Goal: Transaction & Acquisition: Purchase product/service

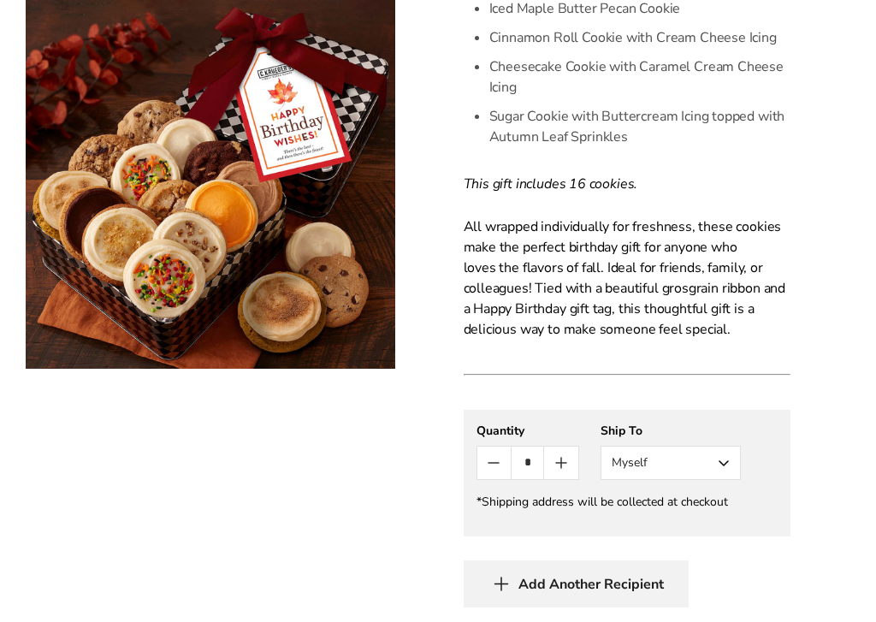
scroll to position [886, 0]
click at [732, 464] on button "Myself" at bounding box center [670, 462] width 140 height 34
click at [705, 533] on button "Other Recipient" at bounding box center [670, 525] width 139 height 31
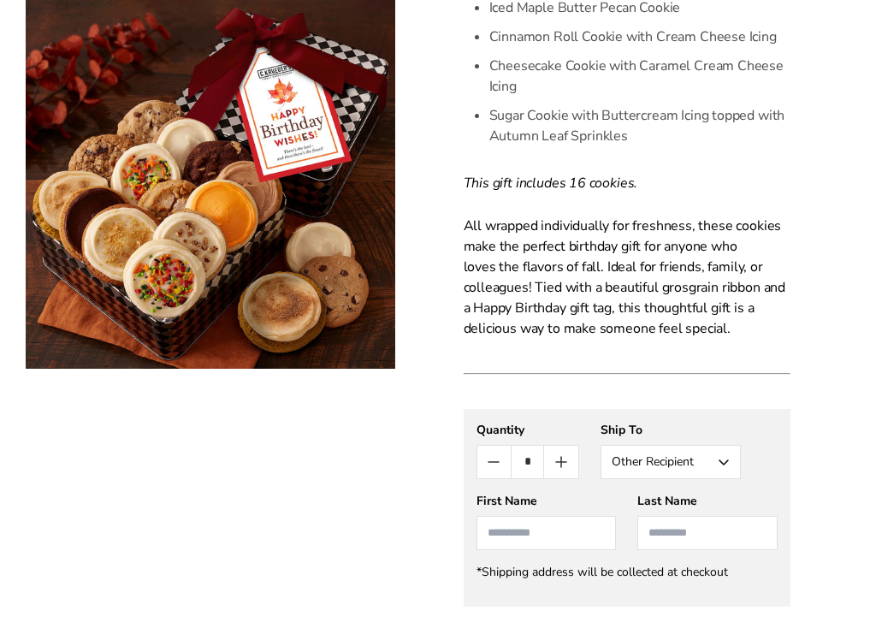
click at [532, 531] on input "First Name" at bounding box center [546, 533] width 140 height 34
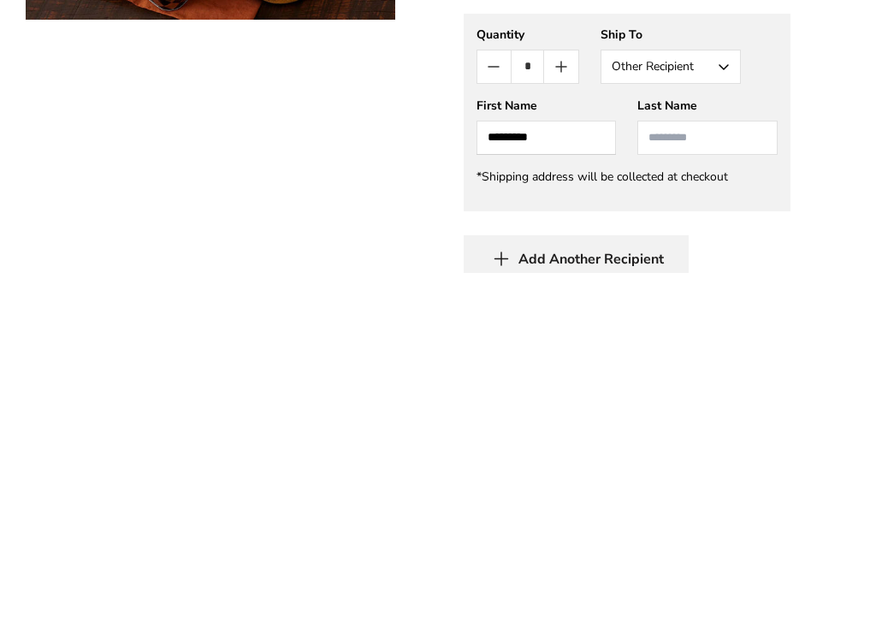
type input "********"
click at [728, 469] on input "Last Name" at bounding box center [707, 486] width 140 height 34
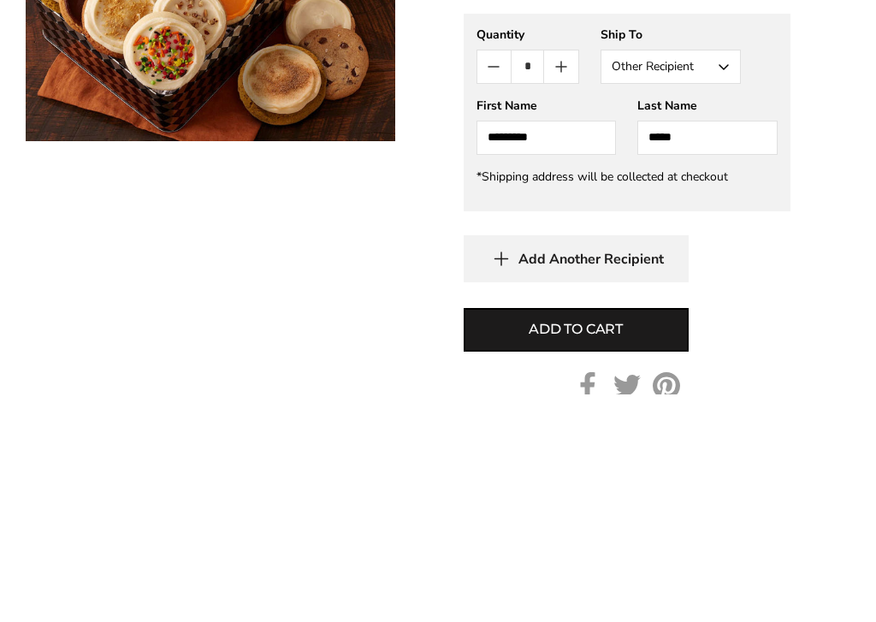
scroll to position [1053, 0]
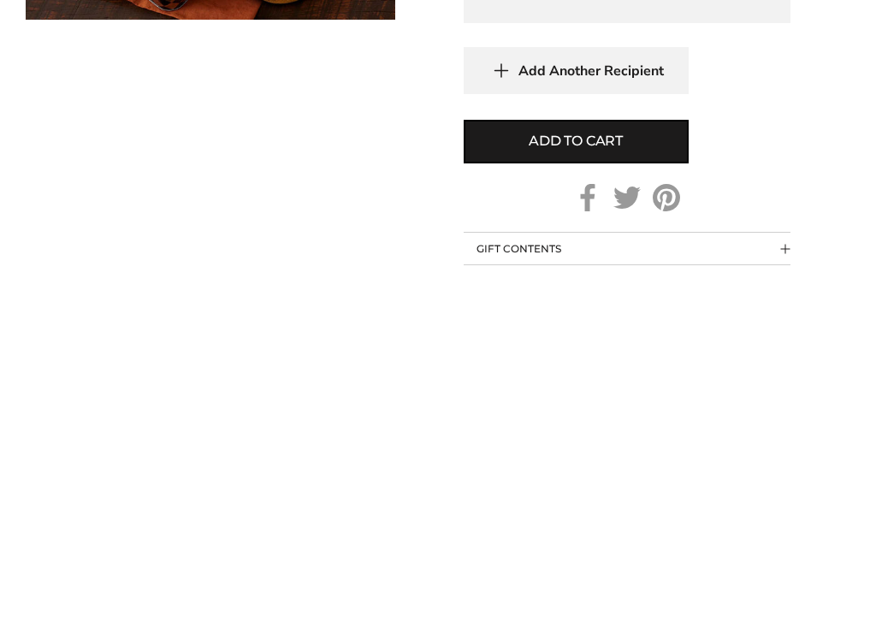
type input "*****"
click at [602, 480] on span "Add to cart" at bounding box center [575, 490] width 94 height 21
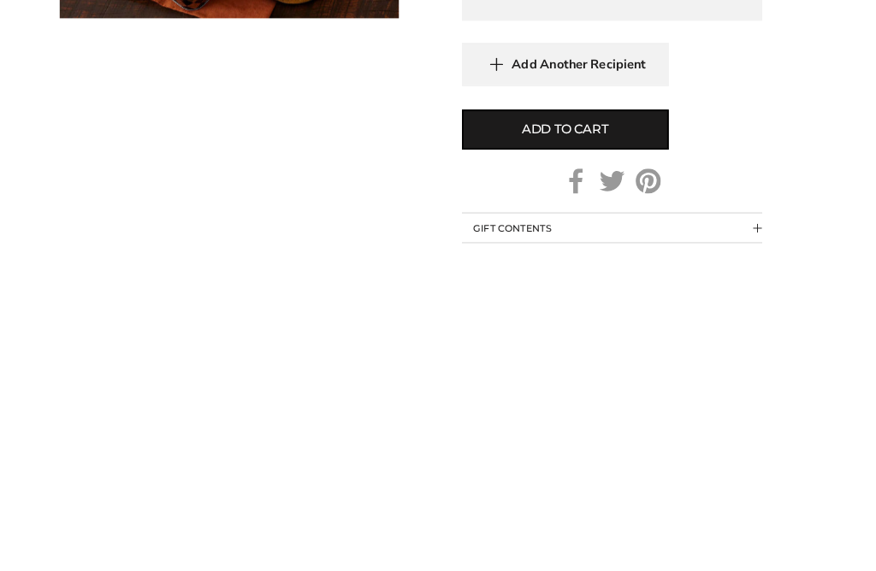
scroll to position [1469, 0]
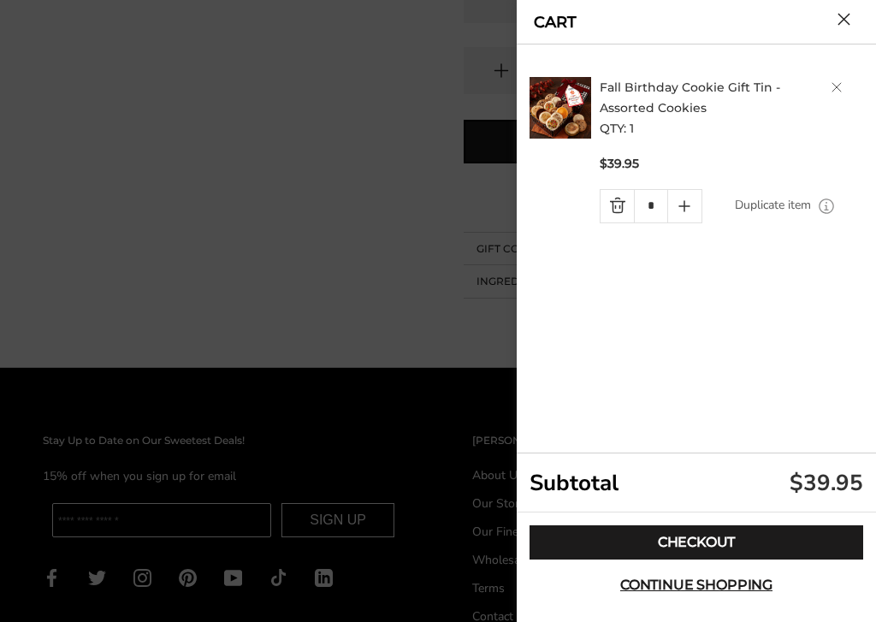
click at [702, 550] on link "Checkout" at bounding box center [695, 542] width 333 height 34
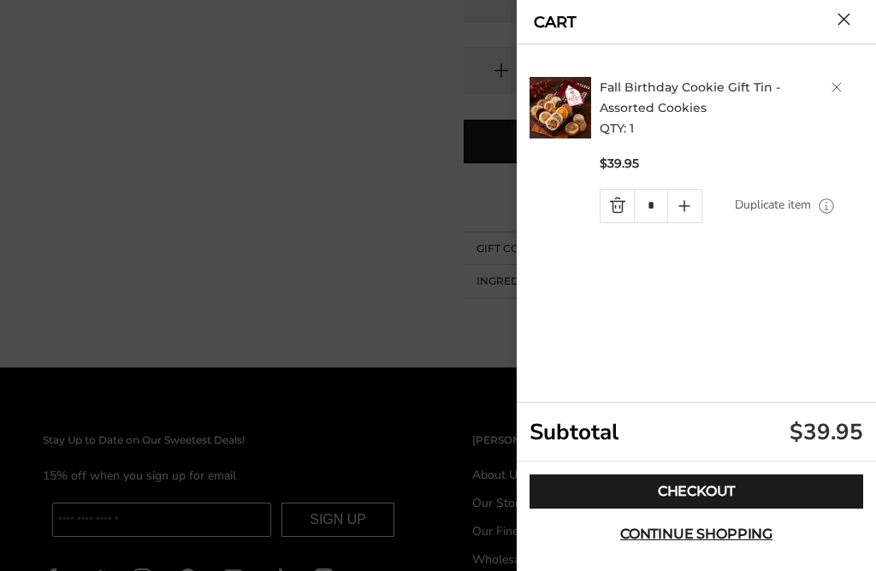
click at [705, 491] on link "Checkout" at bounding box center [695, 492] width 333 height 34
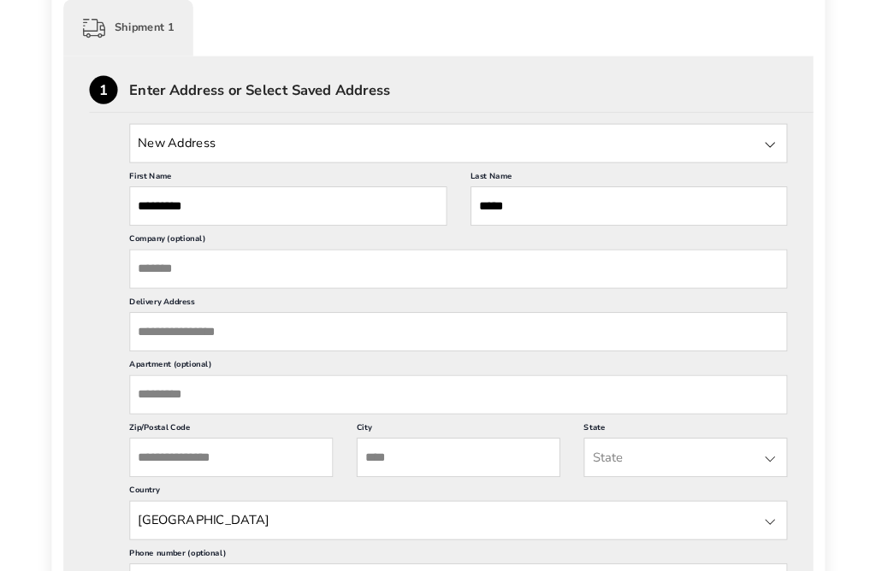
scroll to position [438, 0]
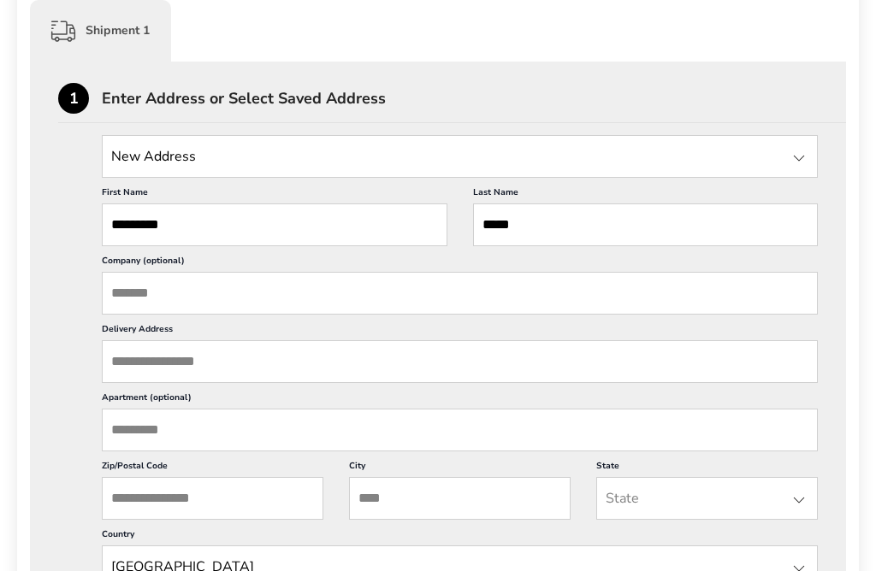
click at [280, 369] on input "Delivery Address" at bounding box center [460, 361] width 716 height 43
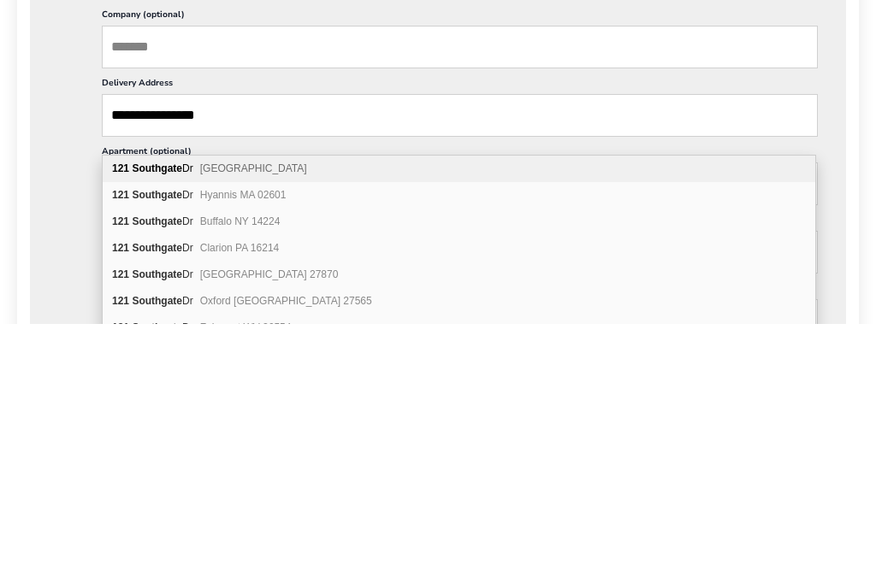
type input "**********"
click at [307, 410] on span "Massapequa Park NY 11762" at bounding box center [253, 416] width 107 height 12
type input "**********"
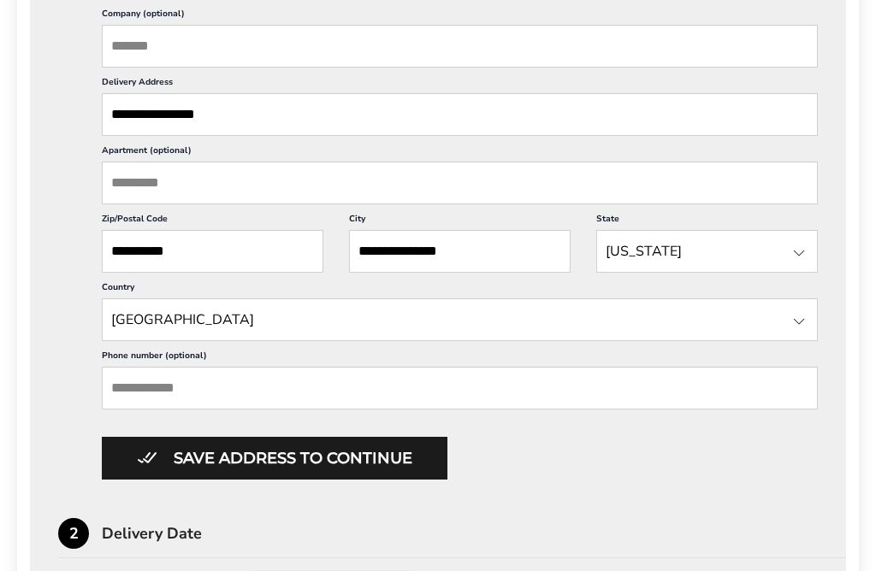
click at [260, 410] on input "Phone number (optional)" at bounding box center [460, 388] width 716 height 43
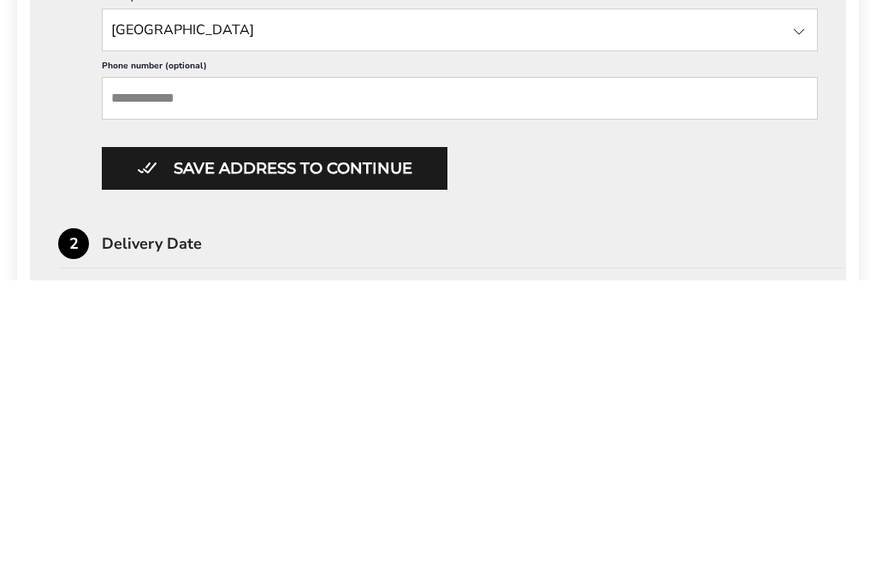
type input "*"
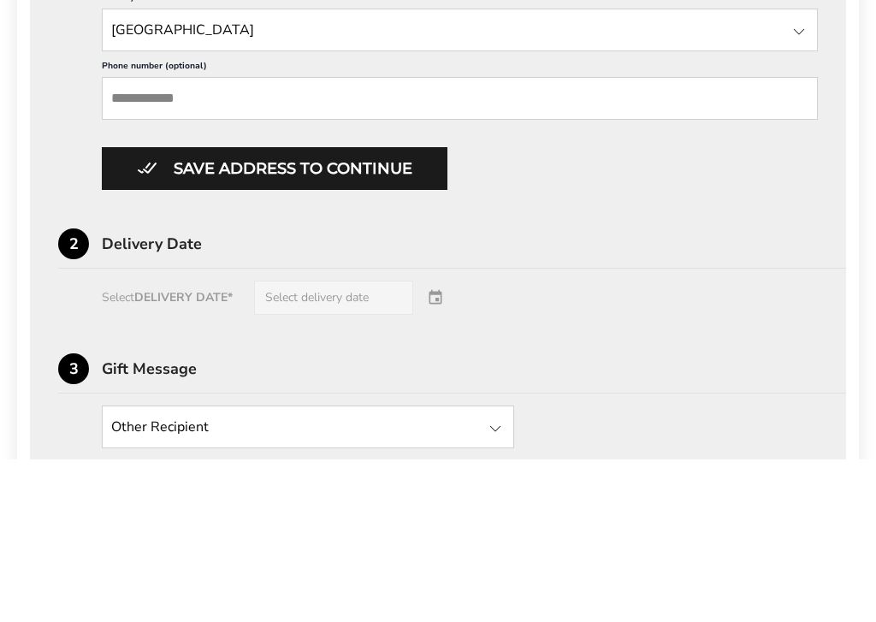
scroll to position [814, 0]
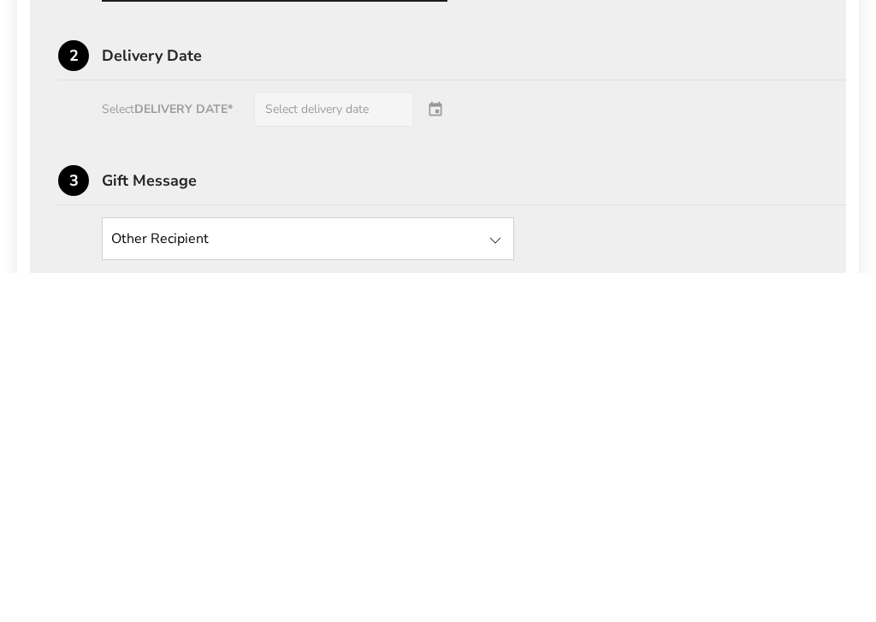
click at [360, 441] on div "Select DELIVERY DATE* Select delivery date" at bounding box center [437, 458] width 759 height 34
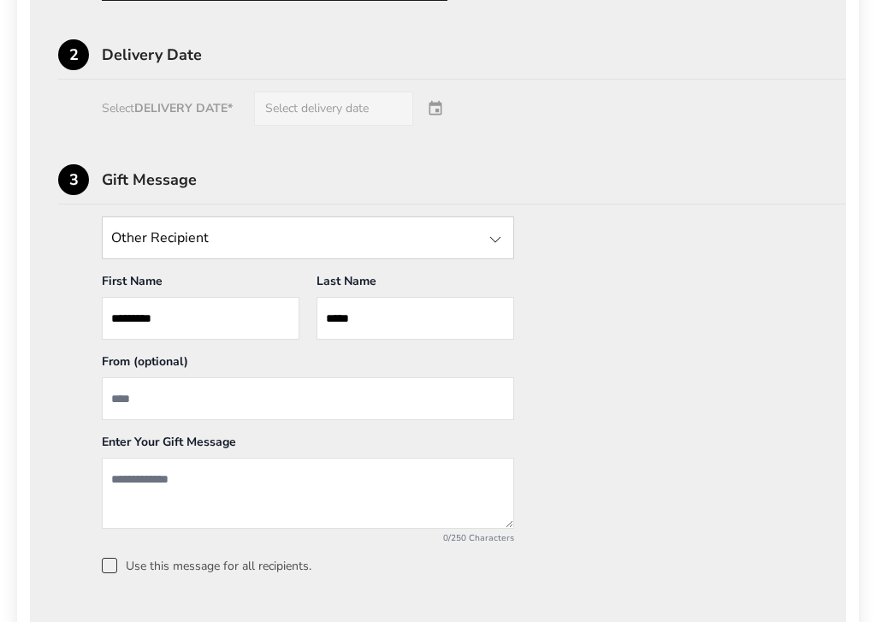
click at [274, 518] on textarea "Add a message" at bounding box center [308, 492] width 412 height 71
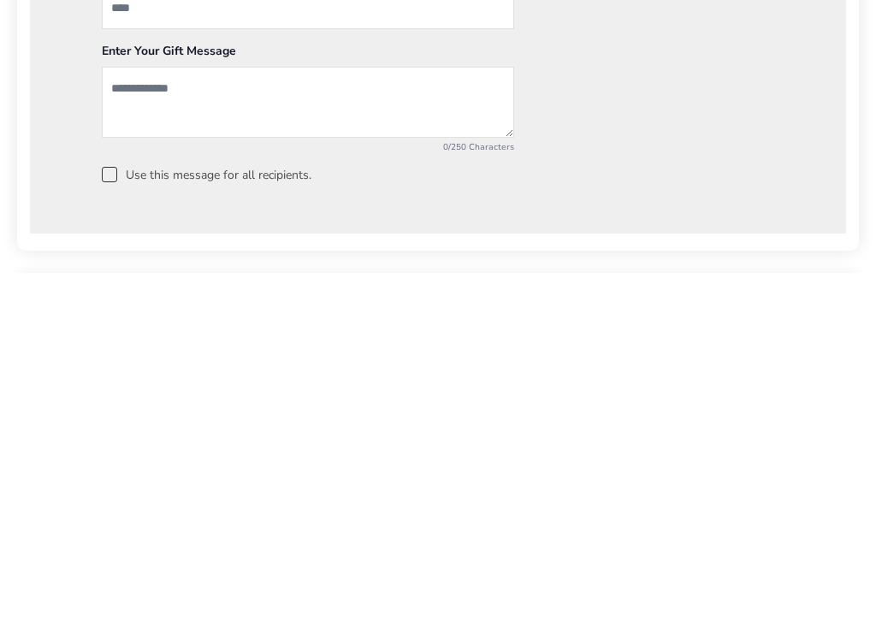
type textarea "*"
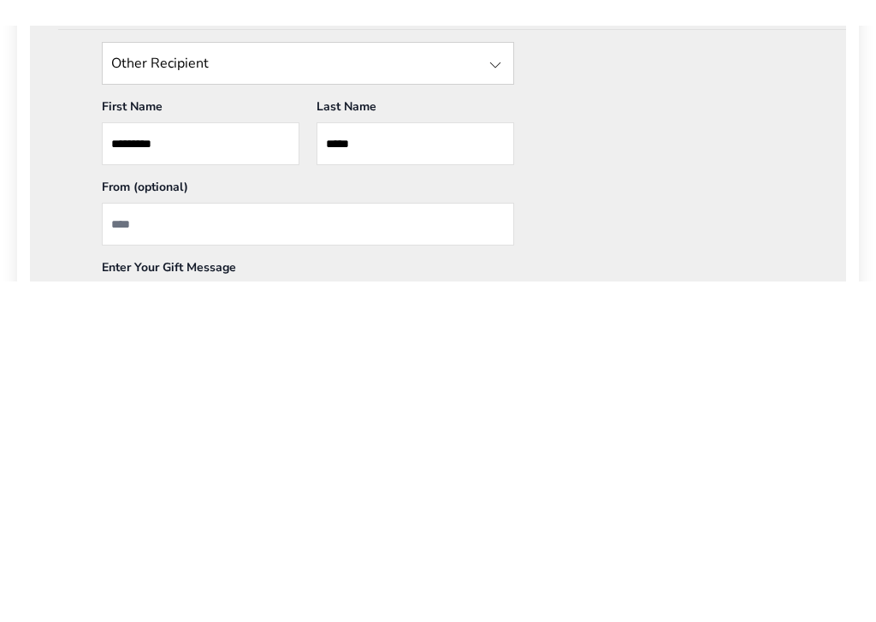
scroll to position [1044, 0]
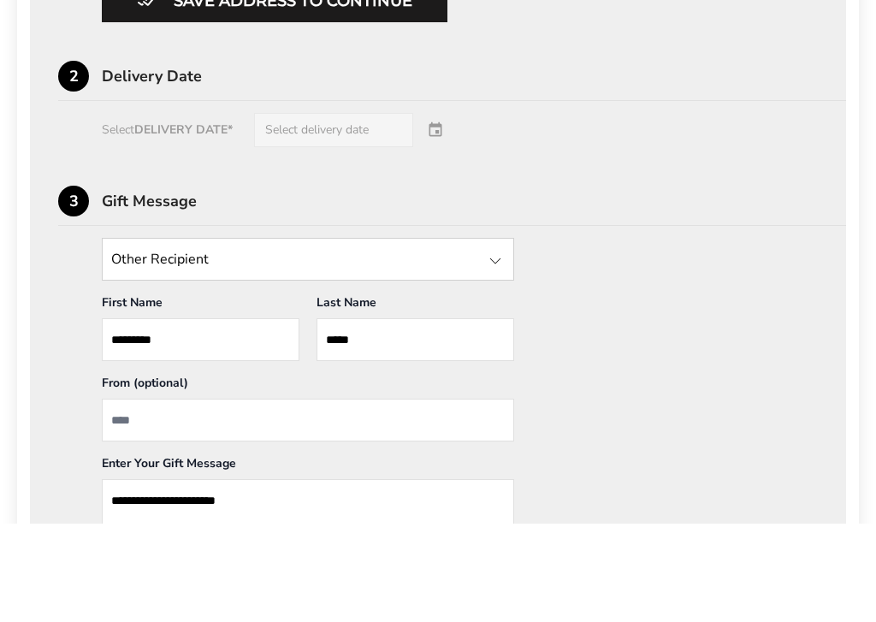
type textarea "**********"
click at [384, 211] on div "Select DELIVERY DATE* Select delivery date" at bounding box center [437, 228] width 759 height 34
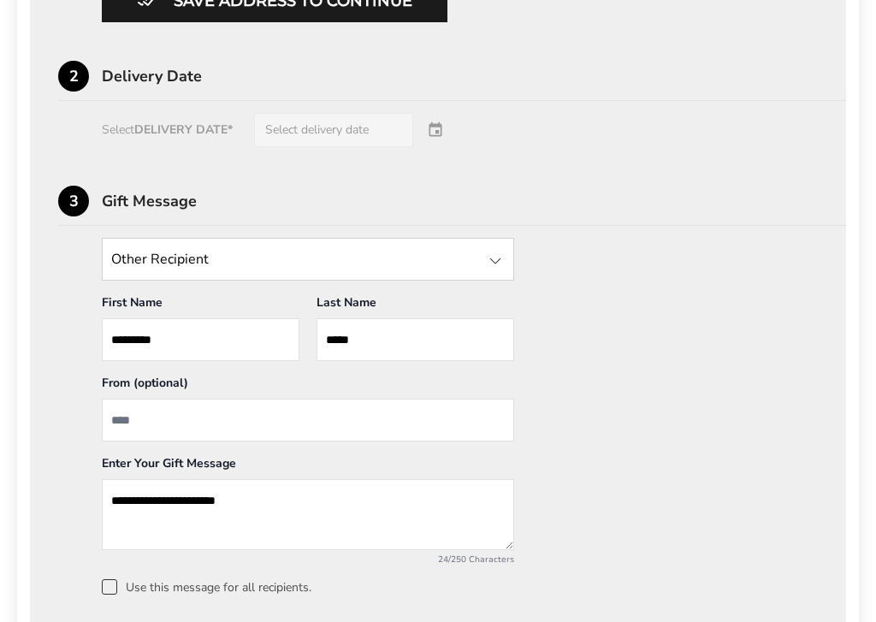
click at [442, 147] on div "Select DELIVERY DATE* Select delivery date" at bounding box center [437, 130] width 759 height 34
click at [326, 147] on div "Select DELIVERY DATE* Select delivery date" at bounding box center [437, 130] width 759 height 34
click at [293, 147] on div "Select DELIVERY DATE* Select delivery date" at bounding box center [437, 130] width 759 height 34
click at [244, 147] on div "Select DELIVERY DATE* Select delivery date" at bounding box center [437, 130] width 759 height 34
click at [192, 147] on div "Select DELIVERY DATE* Select delivery date" at bounding box center [437, 130] width 759 height 34
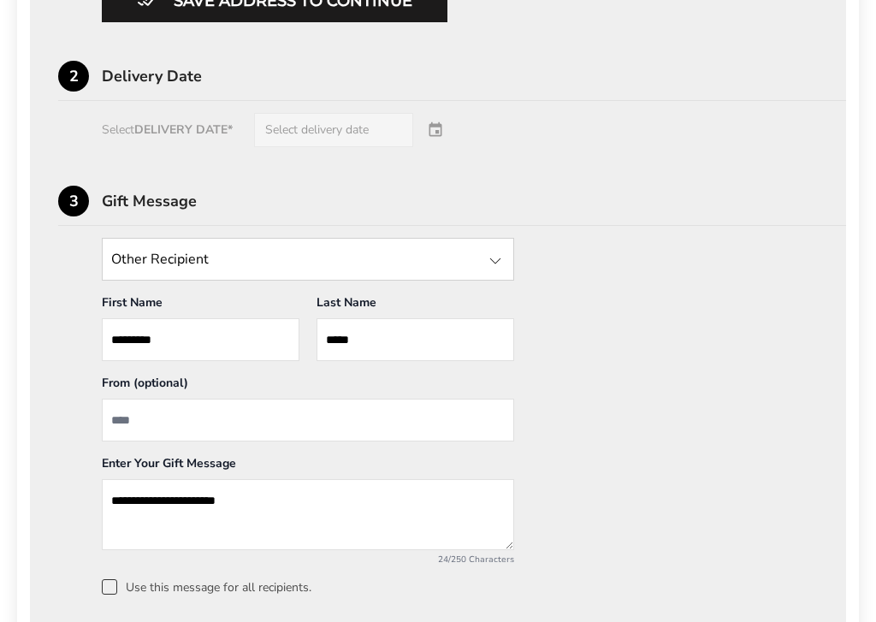
click at [133, 147] on div "Select DELIVERY DATE* Select delivery date" at bounding box center [437, 130] width 759 height 34
click at [215, 101] on div "2 Delivery Date" at bounding box center [451, 81] width 787 height 40
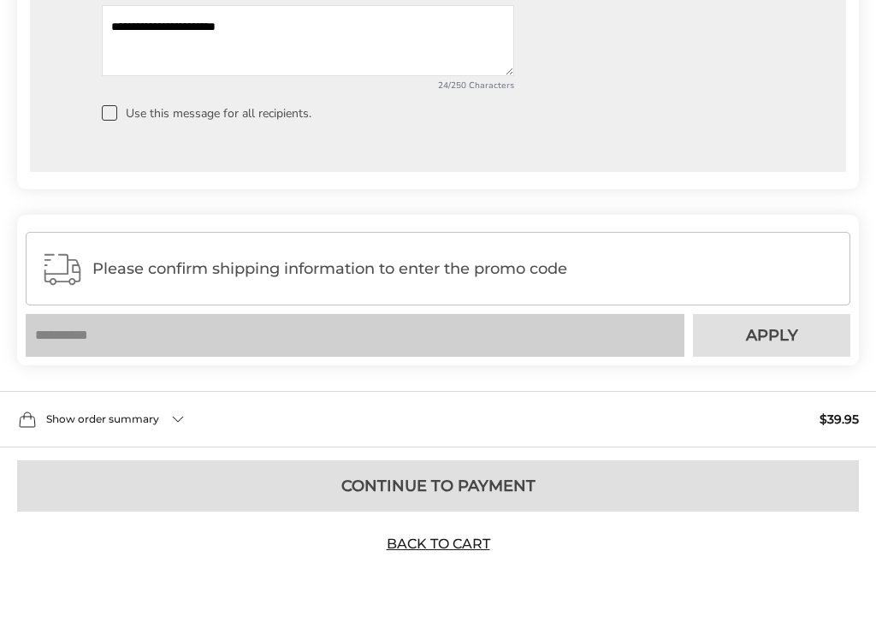
scroll to position [1654, 0]
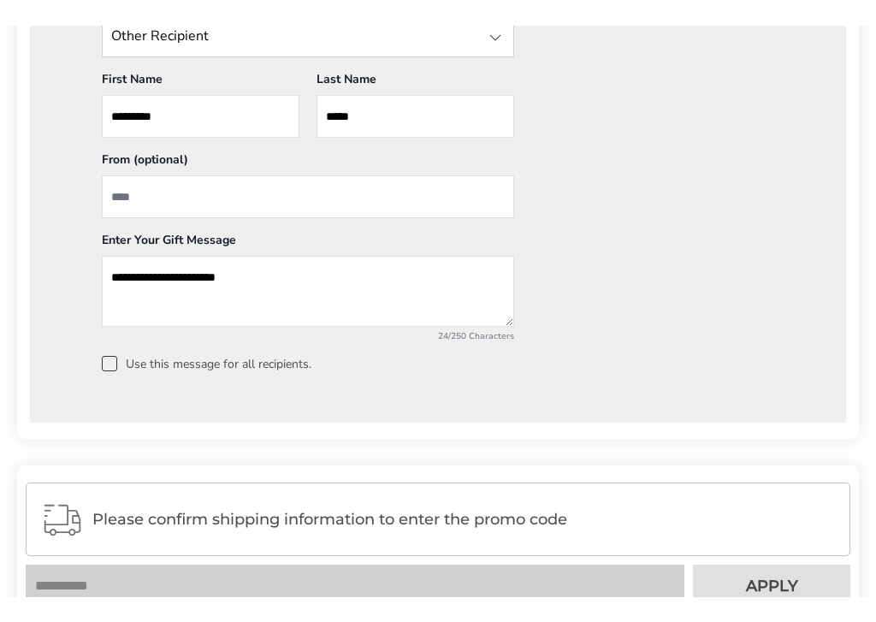
scroll to position [1395, 0]
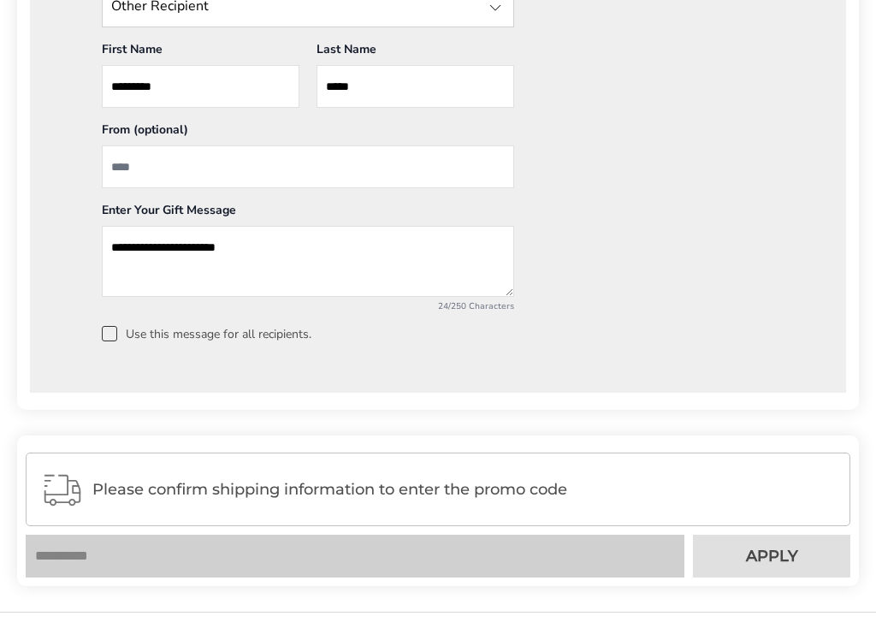
click at [210, 188] on input "From" at bounding box center [308, 166] width 412 height 43
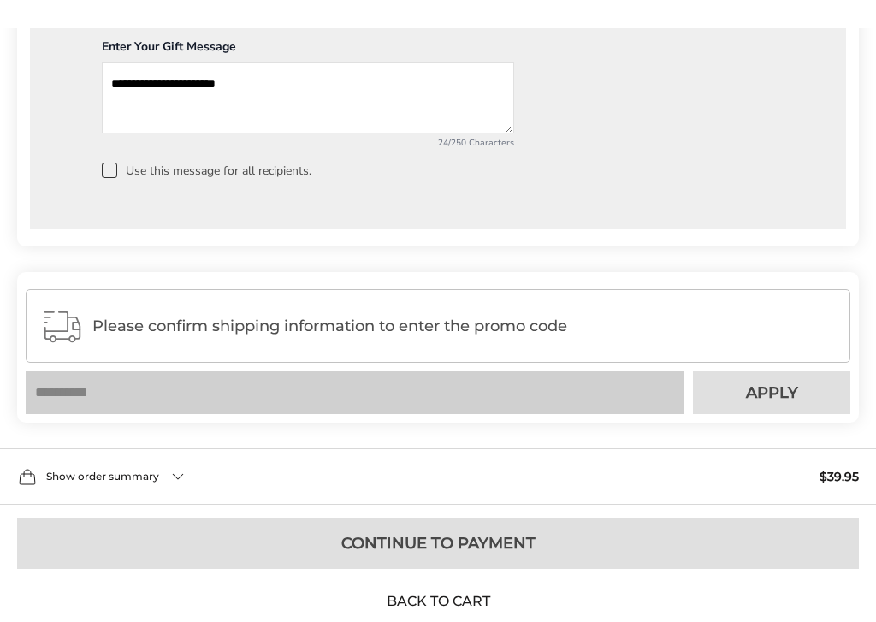
scroll to position [1588, 0]
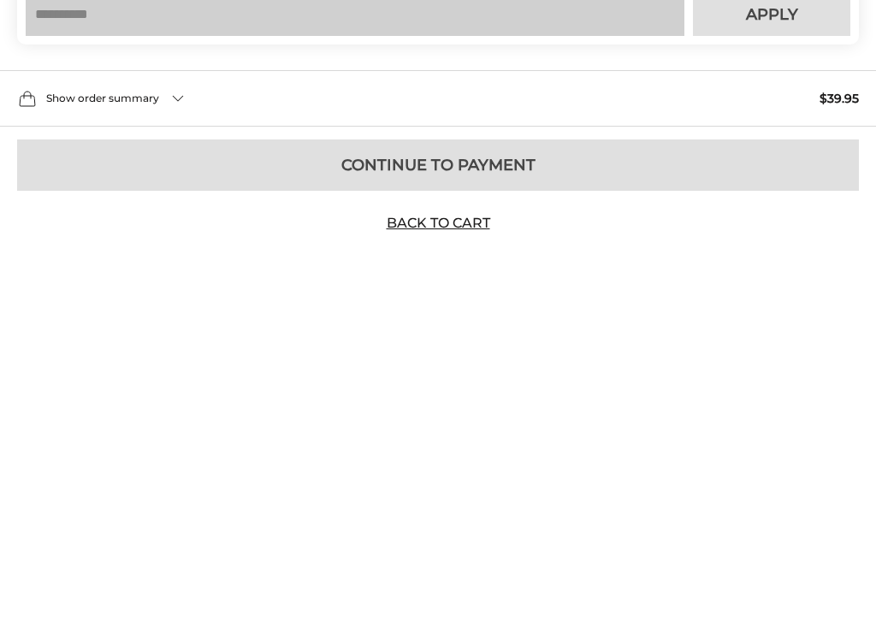
type input "***"
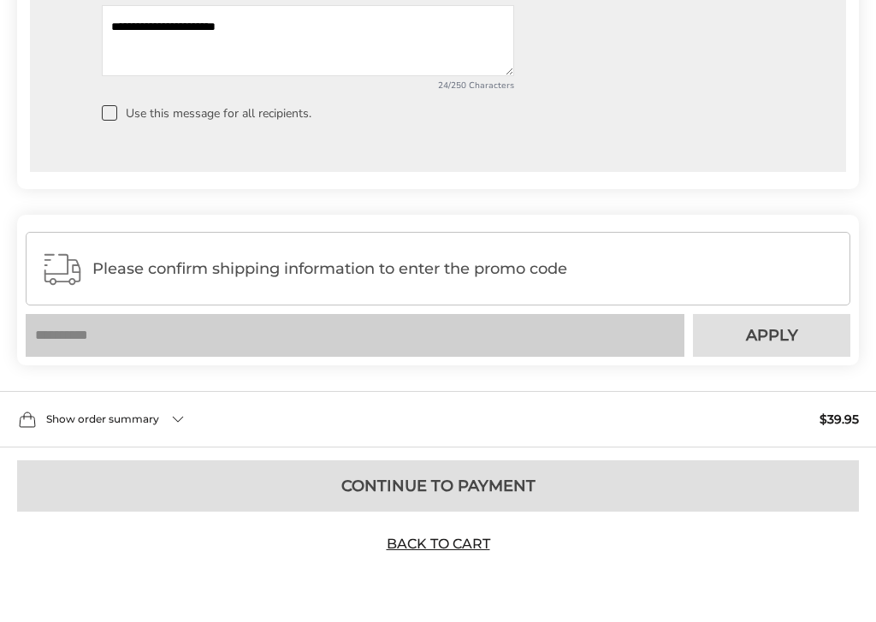
click at [574, 268] on span "Please confirm shipping information to enter the promo code" at bounding box center [463, 268] width 742 height 17
click at [433, 267] on span "Please confirm shipping information to enter the promo code" at bounding box center [463, 268] width 742 height 17
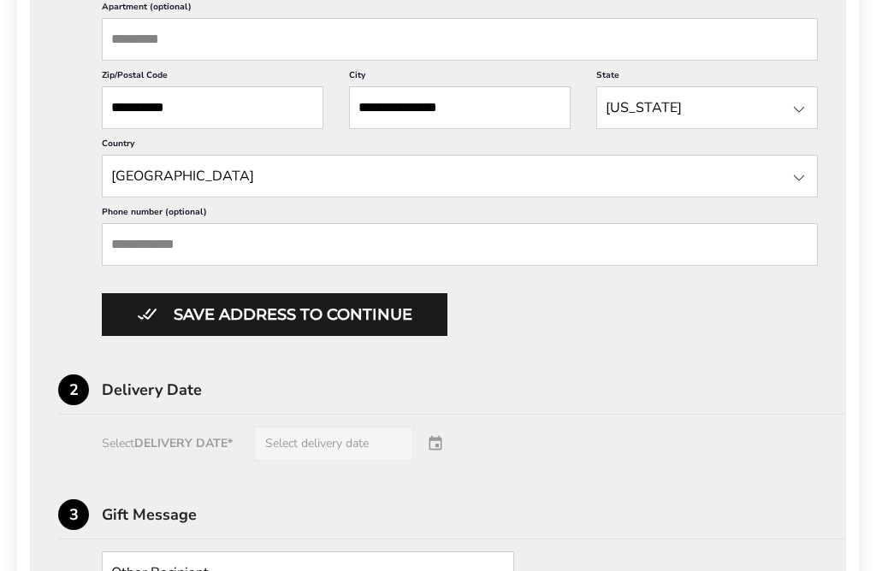
scroll to position [828, 0]
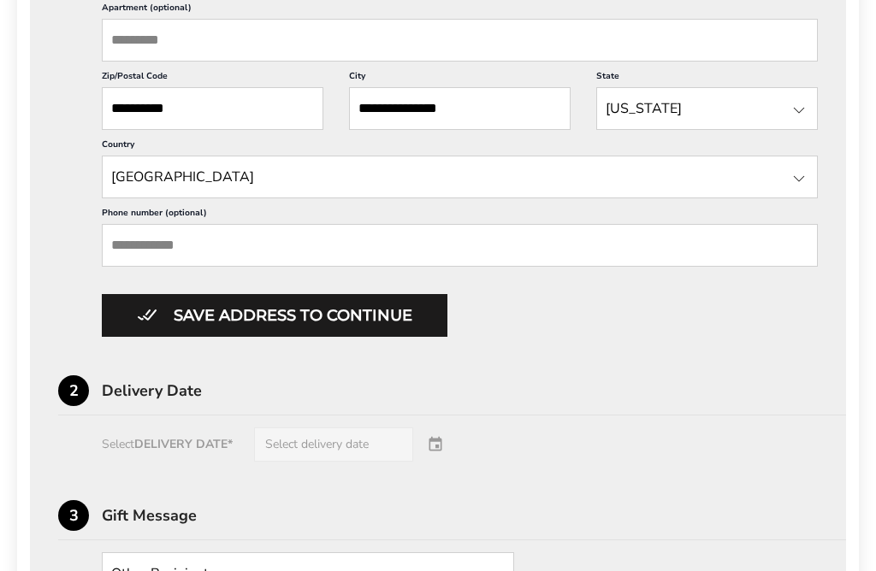
click at [84, 406] on div "2" at bounding box center [73, 390] width 31 height 31
click at [206, 398] on div "Delivery Date" at bounding box center [474, 390] width 744 height 15
click at [92, 540] on div "3 Gift Message" at bounding box center [451, 520] width 787 height 40
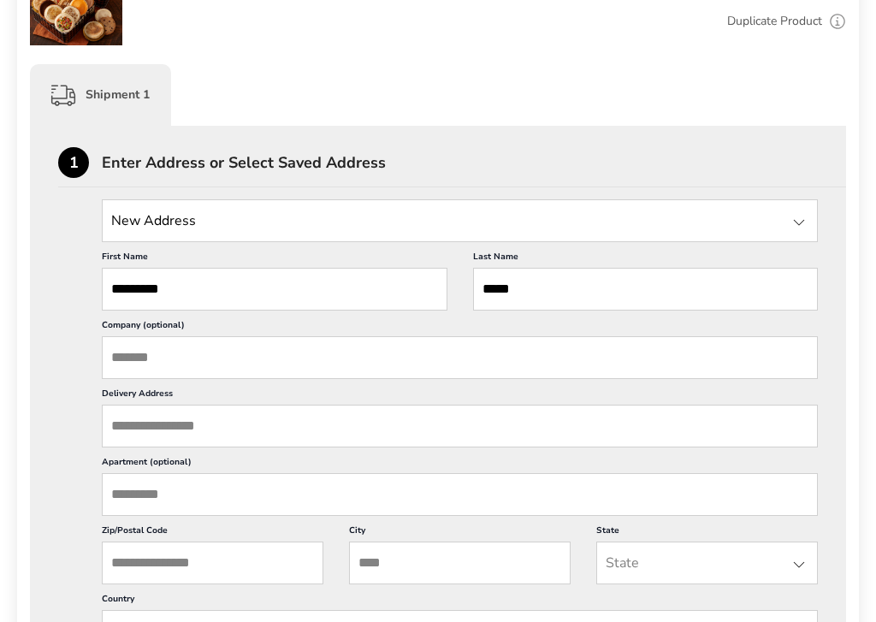
scroll to position [375, 0]
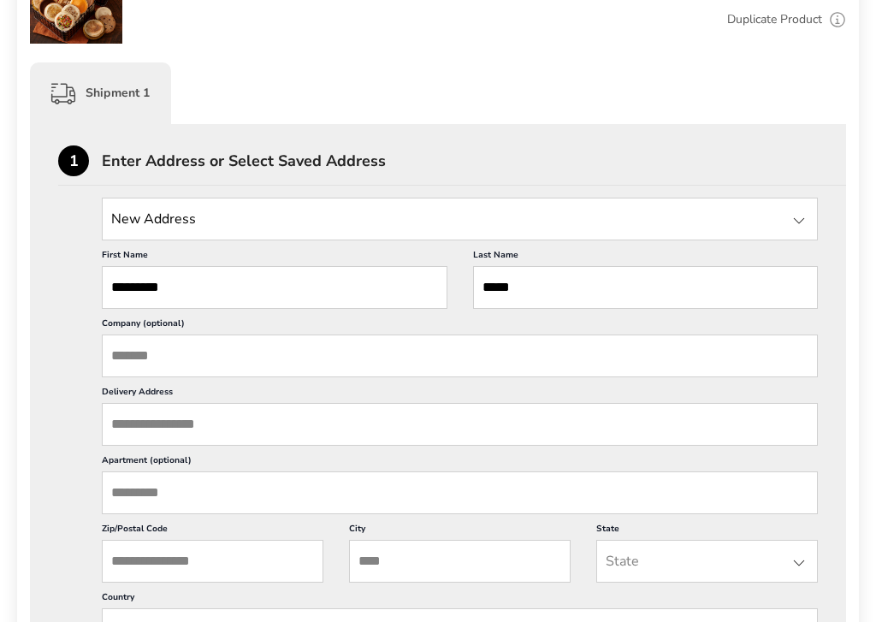
click at [223, 444] on input "Delivery Address" at bounding box center [460, 424] width 716 height 43
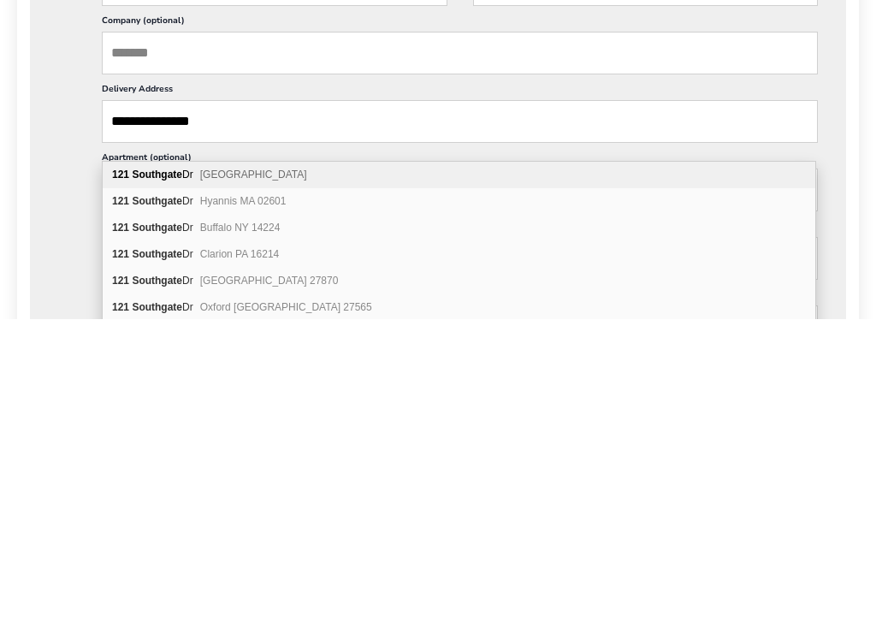
click at [355, 465] on div "121 Southgate Dr Massapequa Park NY 11762" at bounding box center [459, 478] width 712 height 27
type input "**********"
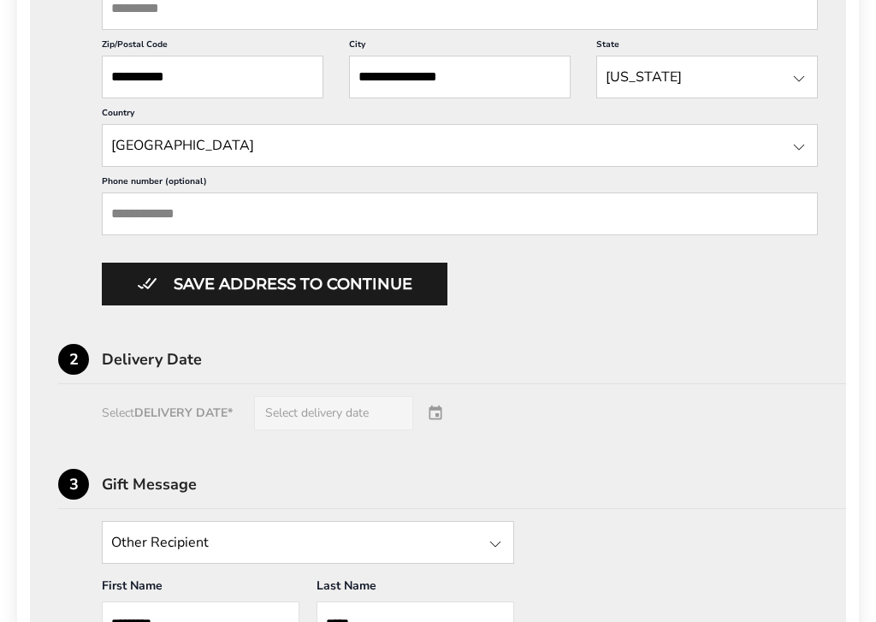
scroll to position [876, 0]
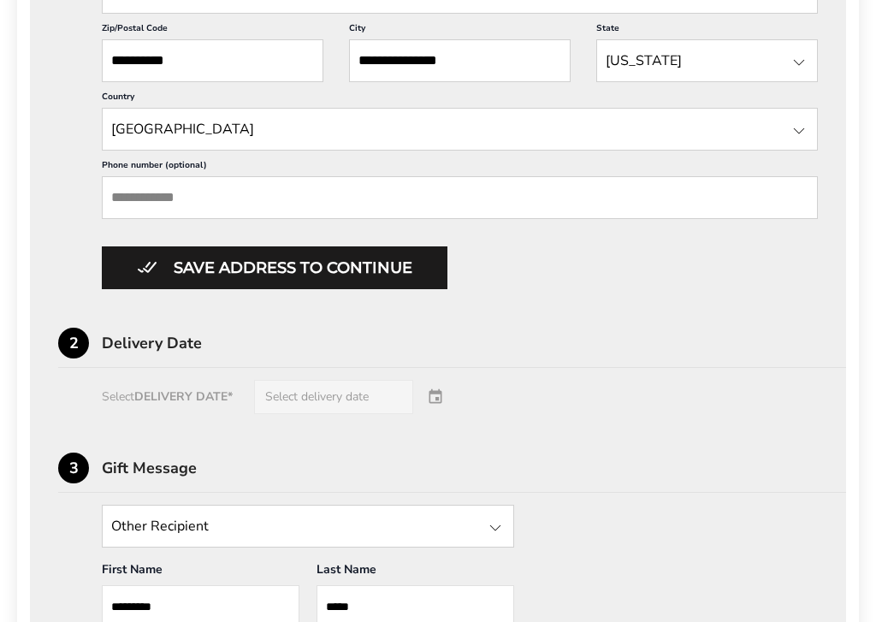
click at [296, 289] on button "Save address to continue" at bounding box center [274, 267] width 345 height 43
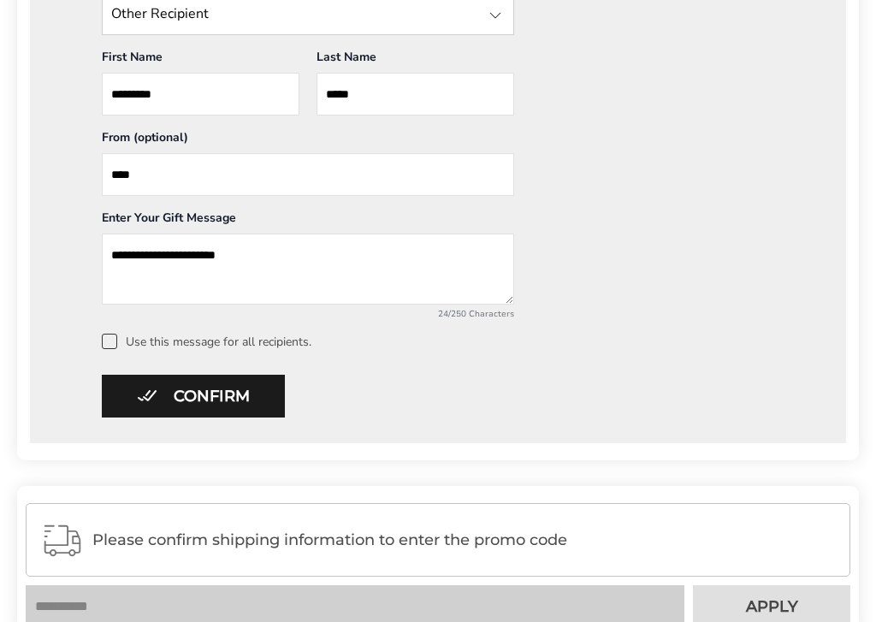
click at [223, 401] on button "Confirm" at bounding box center [193, 396] width 183 height 43
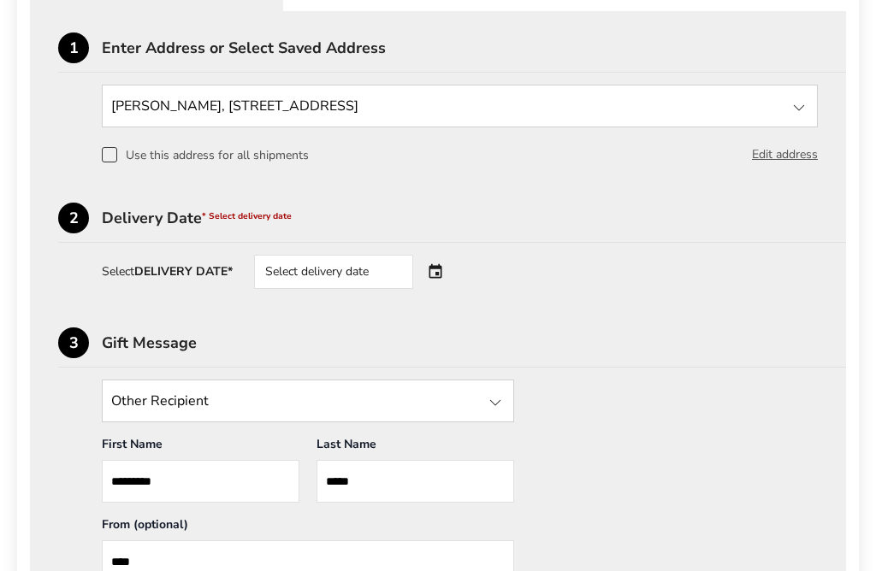
scroll to position [485, 0]
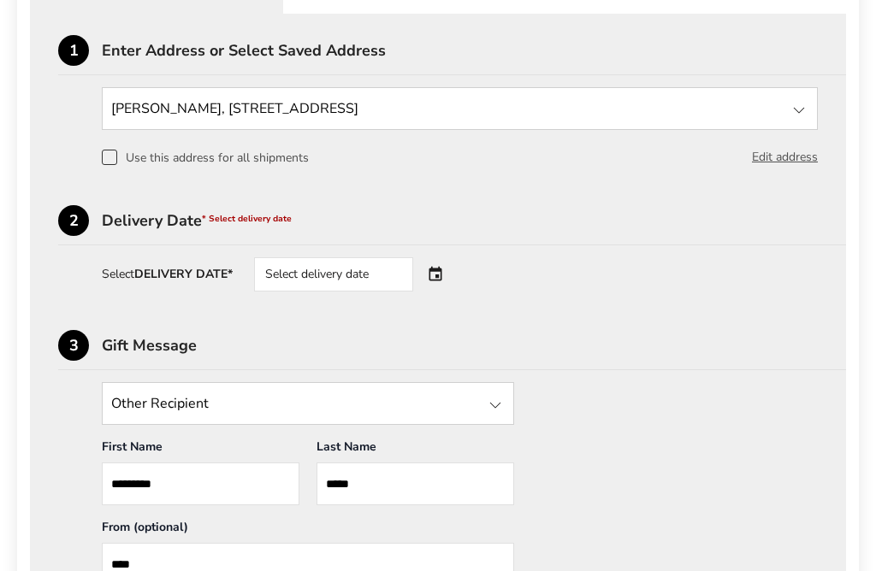
click at [232, 269] on div "Select DELIVERY DATE* Select delivery date" at bounding box center [460, 275] width 716 height 34
click at [344, 289] on div "Select delivery date" at bounding box center [333, 275] width 159 height 34
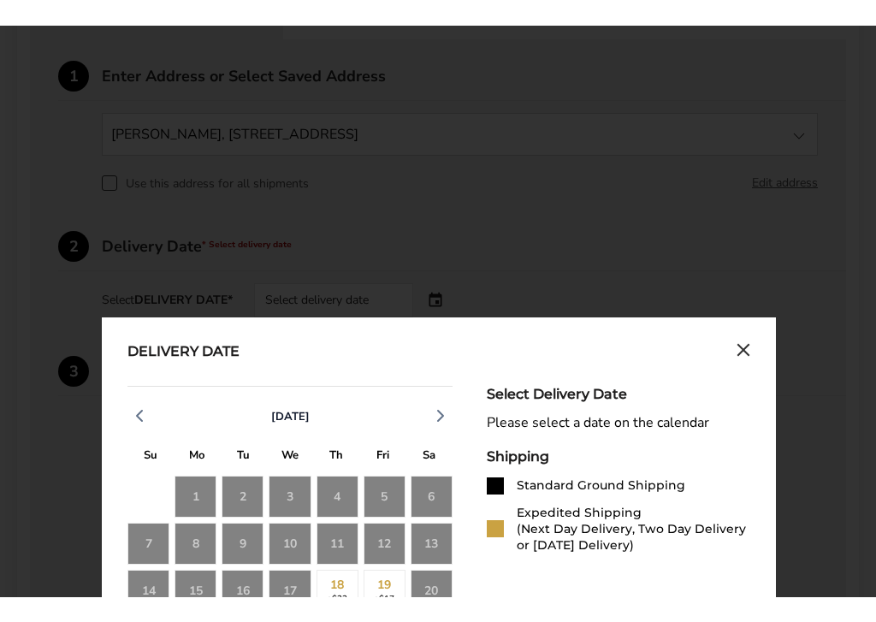
scroll to position [654, 0]
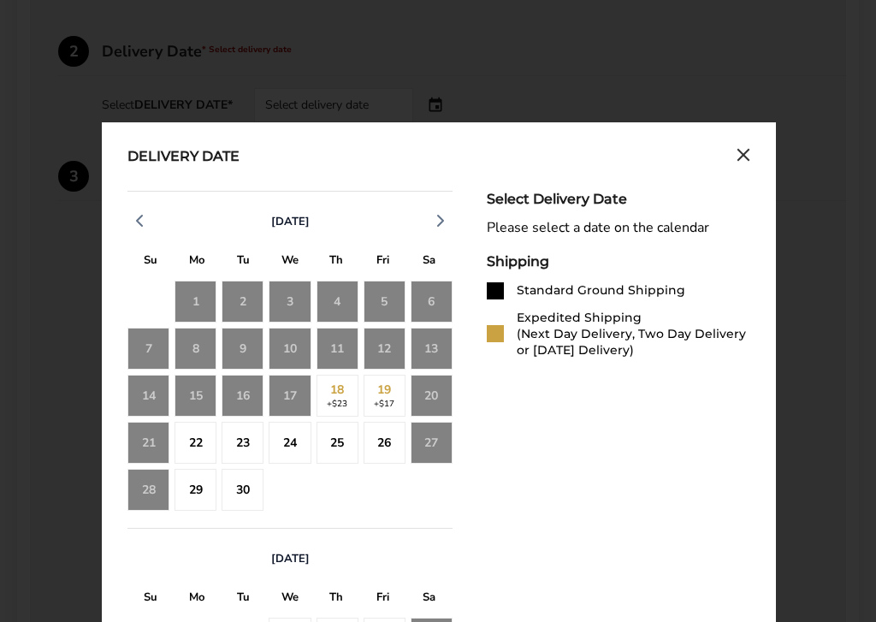
click at [439, 396] on div "20" at bounding box center [431, 396] width 42 height 42
click at [438, 393] on div "20" at bounding box center [431, 396] width 42 height 42
click at [442, 386] on div "20" at bounding box center [431, 396] width 42 height 42
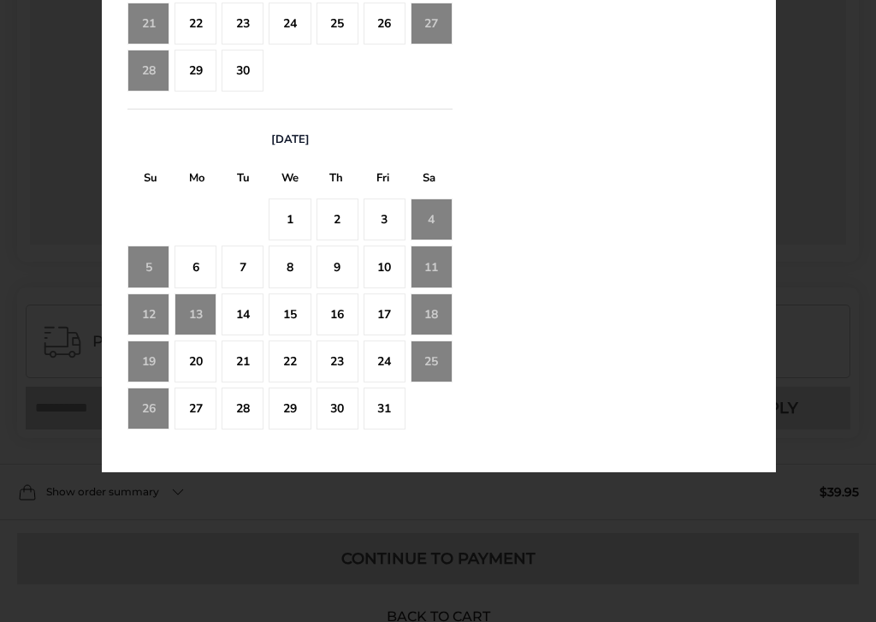
scroll to position [1079, 0]
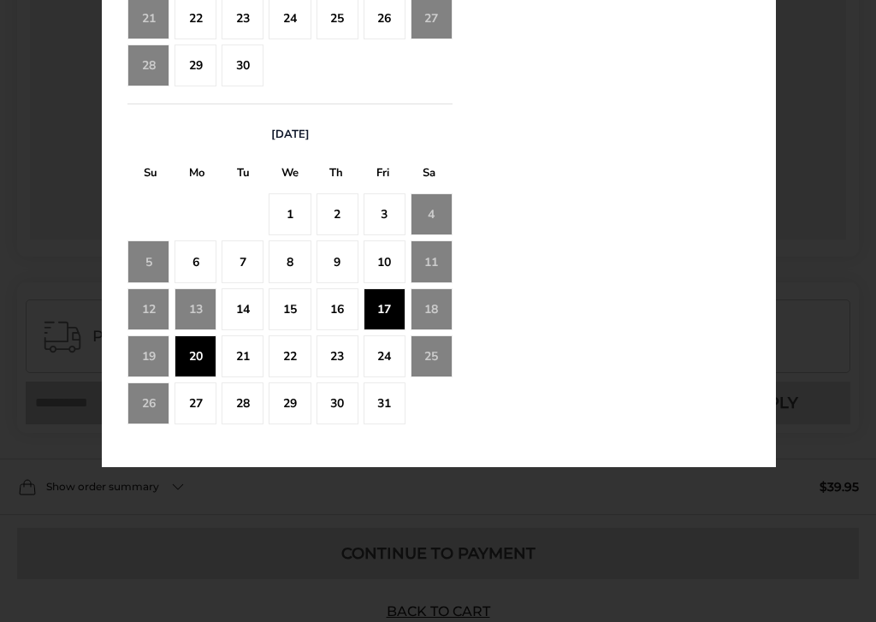
click at [200, 360] on div "20" at bounding box center [195, 356] width 42 height 42
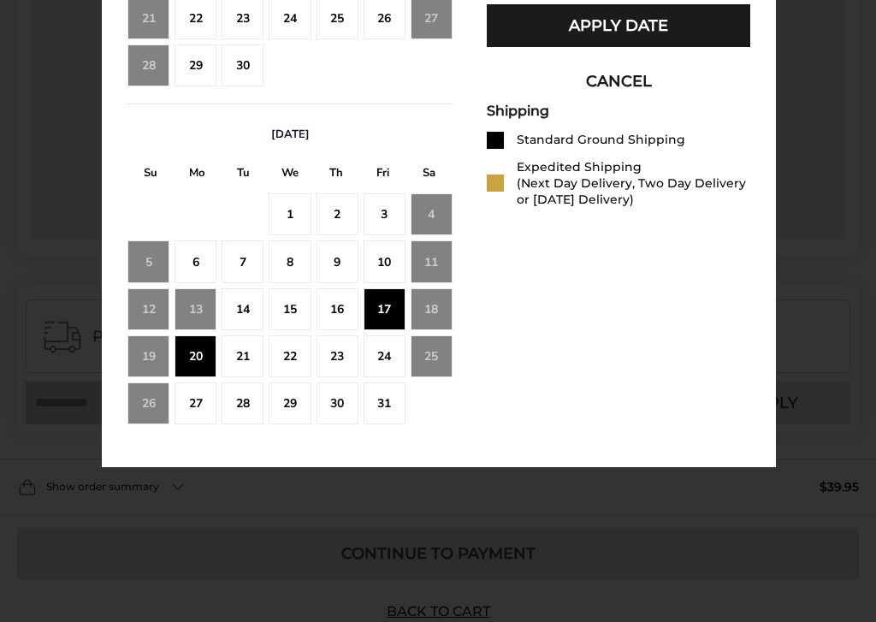
click at [635, 47] on button "Apply Date" at bounding box center [618, 25] width 263 height 43
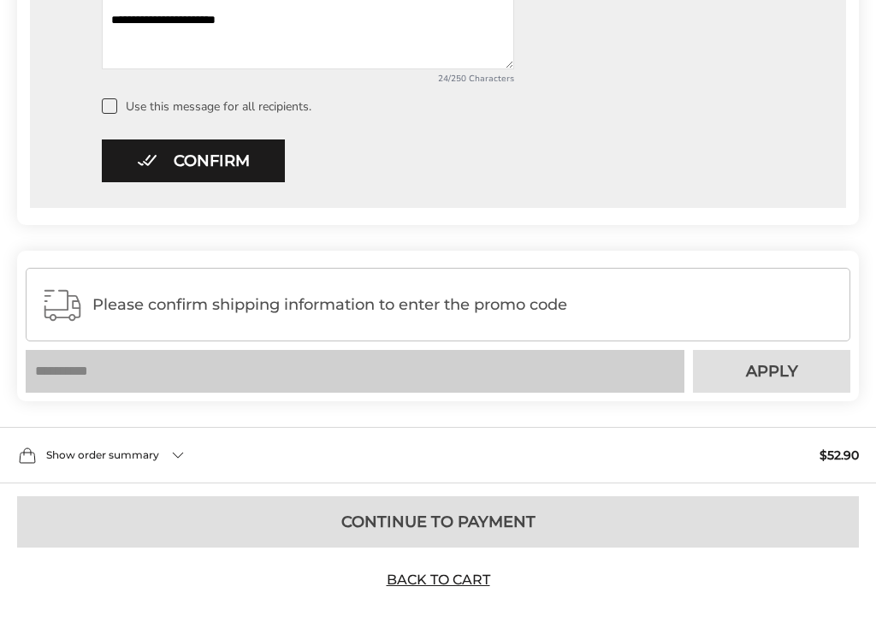
scroll to position [1155, 0]
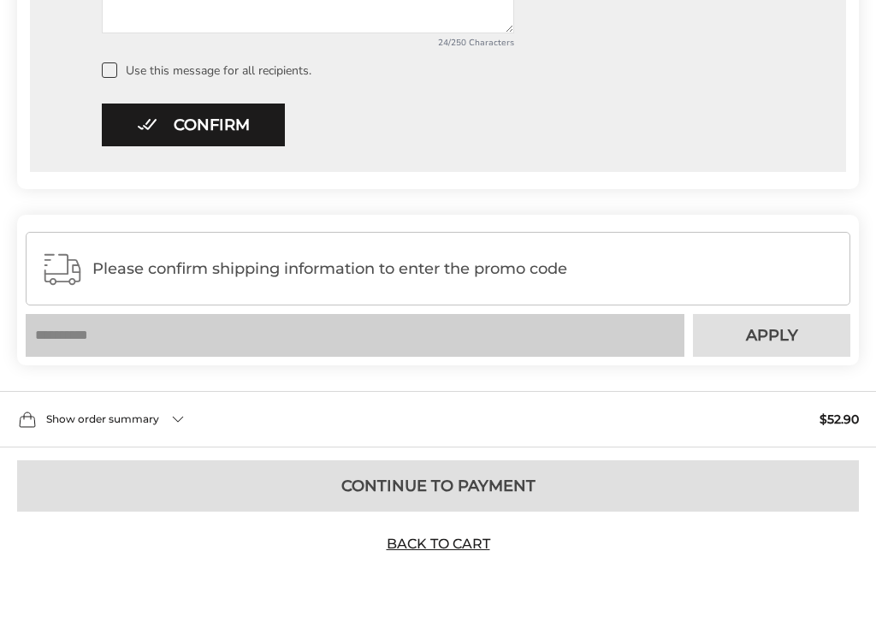
click at [448, 552] on link "Back to Cart" at bounding box center [438, 543] width 120 height 19
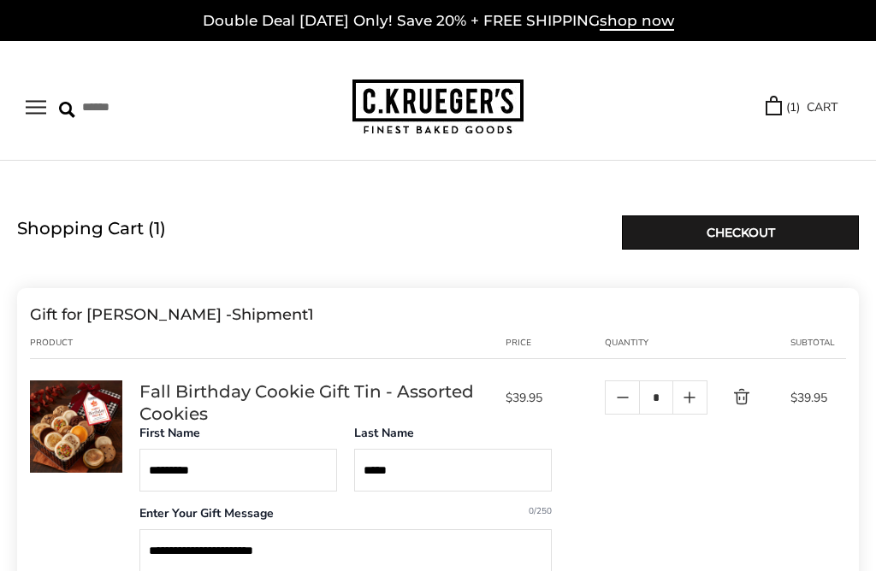
click at [747, 221] on link "Checkout" at bounding box center [740, 232] width 237 height 34
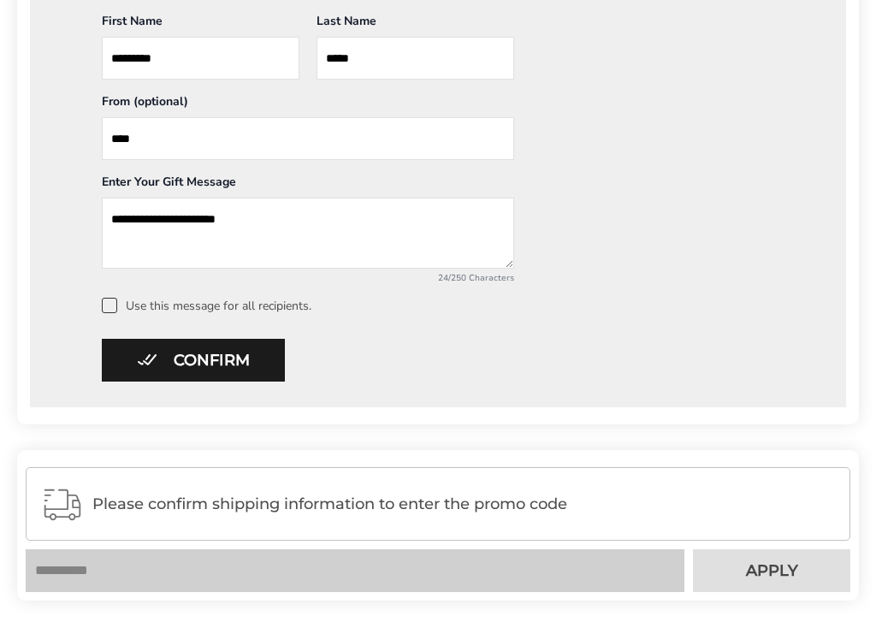
scroll to position [911, 0]
click at [209, 375] on button "Confirm" at bounding box center [193, 360] width 183 height 43
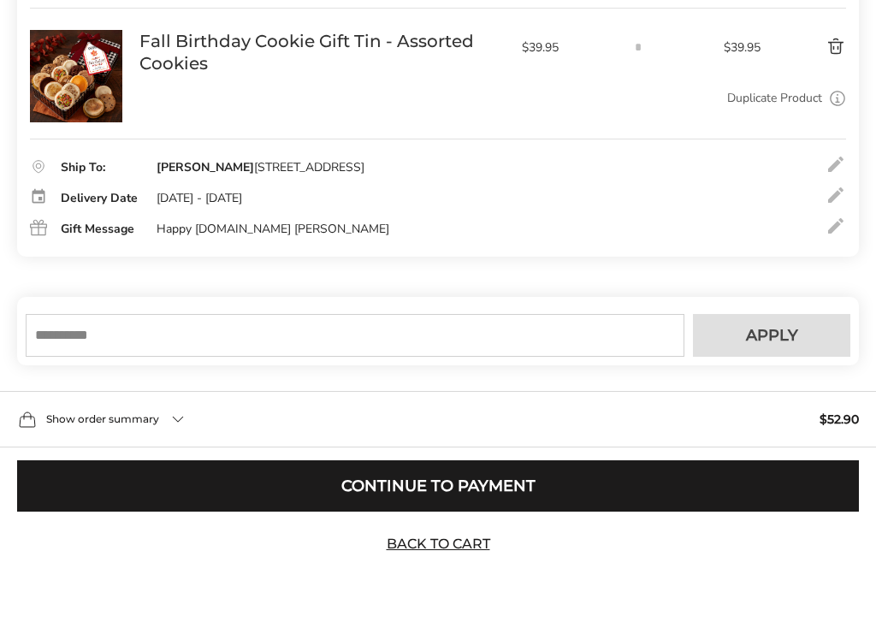
click at [184, 324] on input "text" at bounding box center [355, 335] width 658 height 43
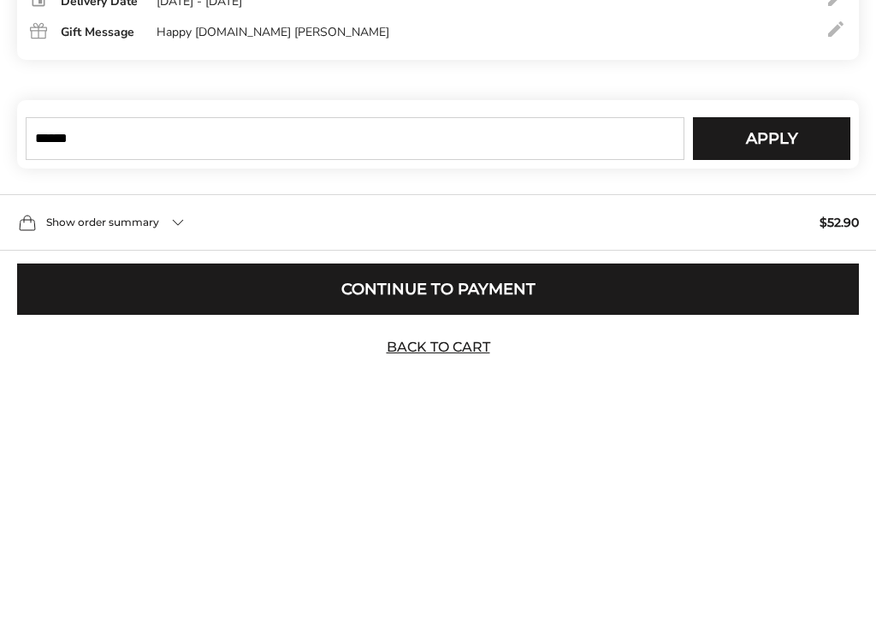
type input "******"
click at [779, 327] on span "Apply" at bounding box center [772, 334] width 52 height 15
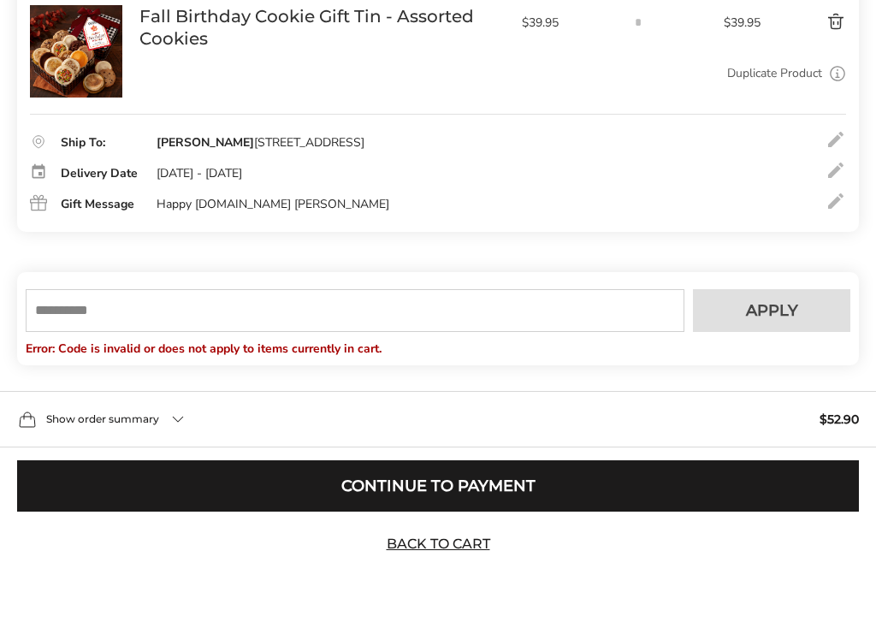
click at [180, 327] on input "text" at bounding box center [355, 310] width 658 height 43
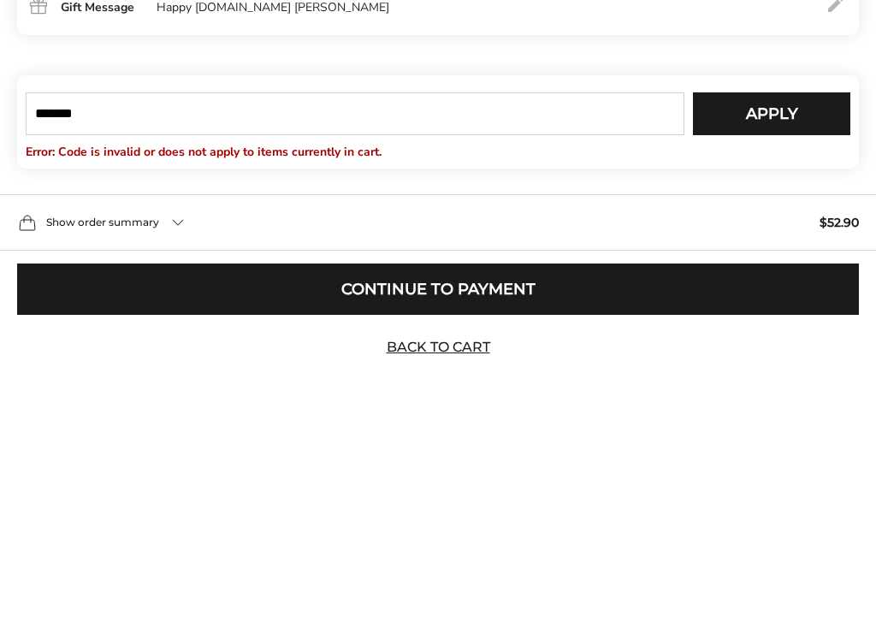
type input "*******"
click at [778, 303] on span "Apply" at bounding box center [772, 310] width 52 height 15
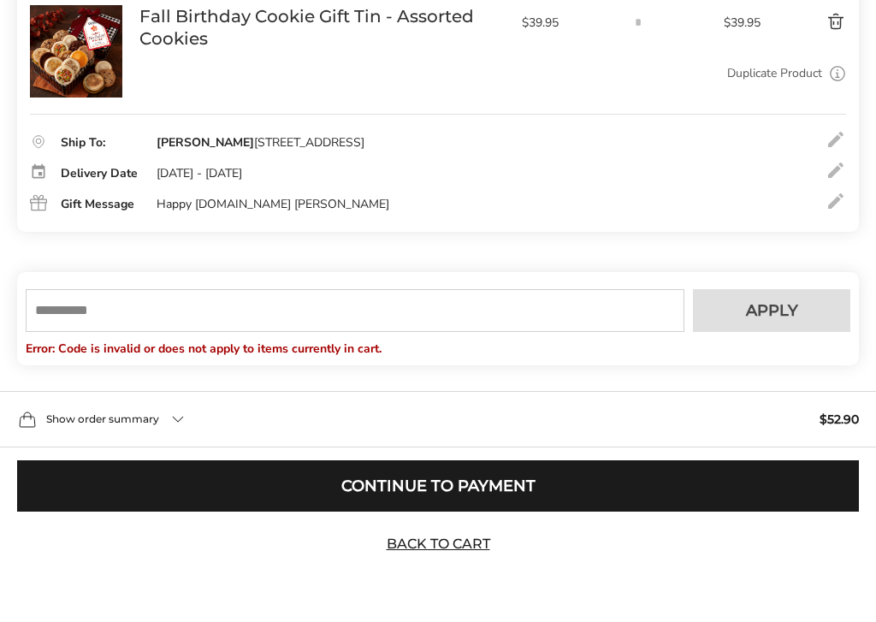
click at [450, 553] on link "Back to Cart" at bounding box center [438, 543] width 120 height 19
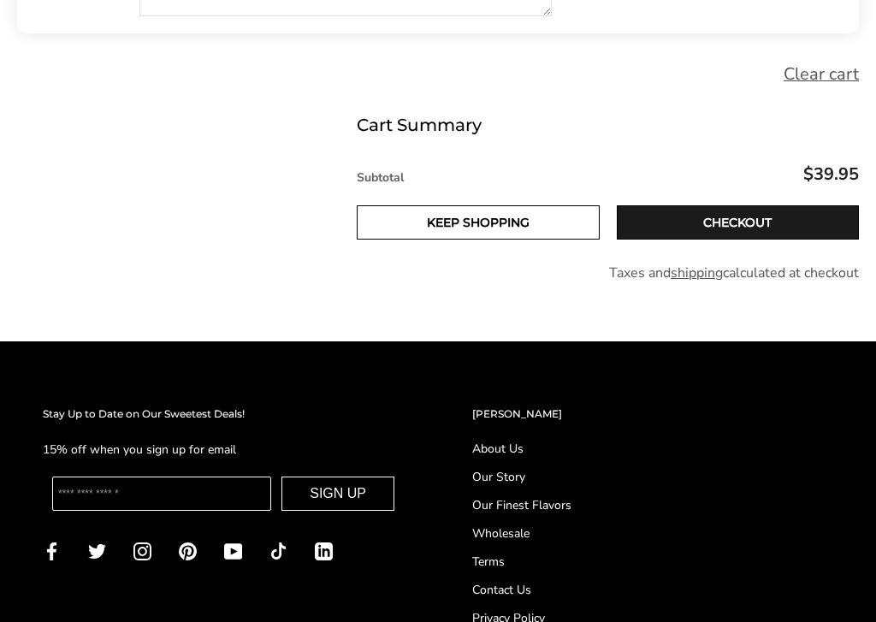
scroll to position [584, 0]
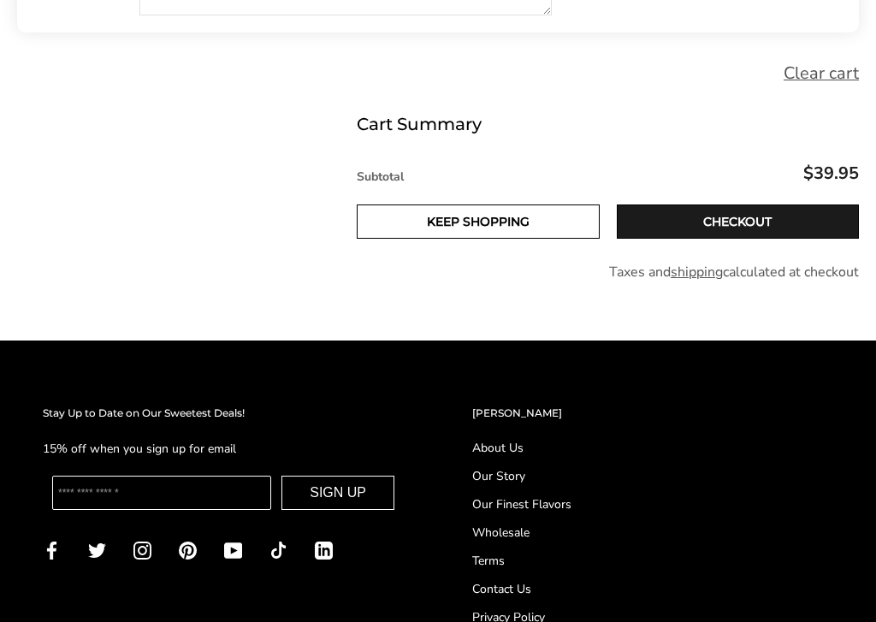
click at [123, 488] on input "Enter your email" at bounding box center [161, 492] width 219 height 34
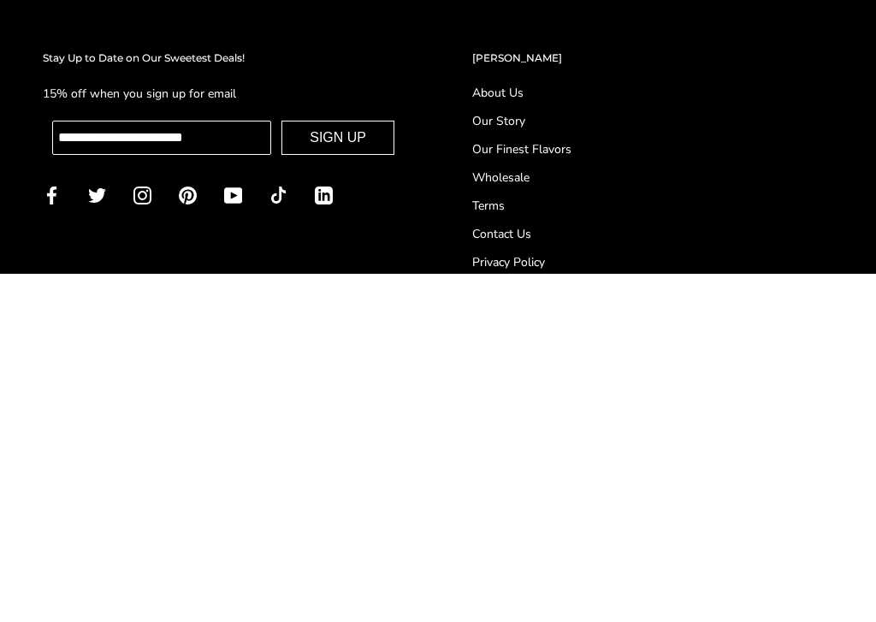
type input "**********"
click at [343, 469] on button "SIGN UP" at bounding box center [337, 486] width 113 height 34
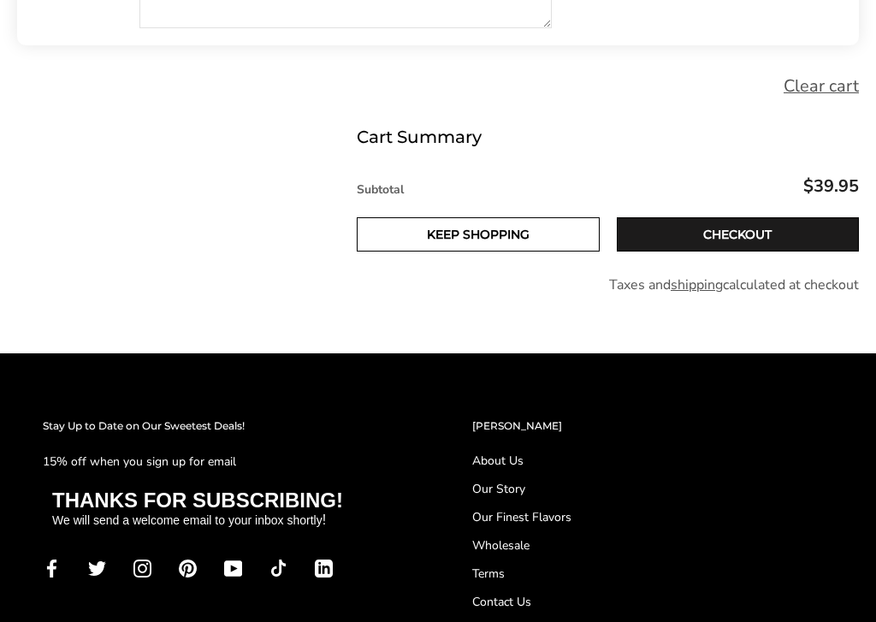
scroll to position [574, 0]
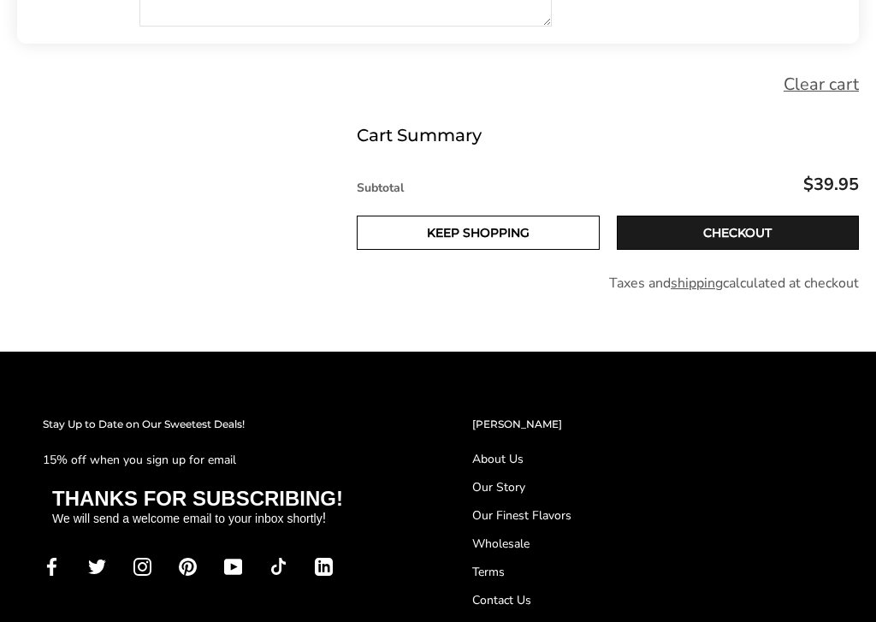
click at [747, 235] on link "Checkout" at bounding box center [737, 232] width 243 height 34
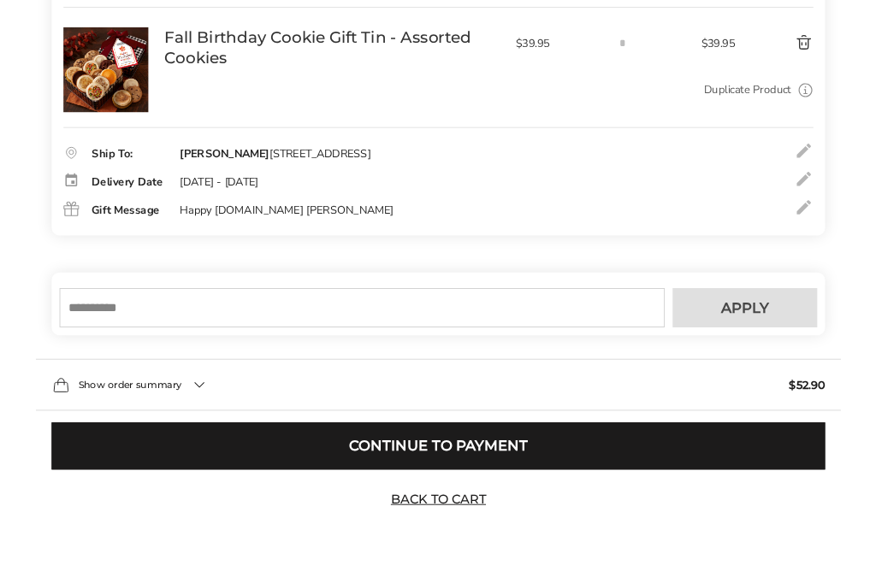
scroll to position [327, 0]
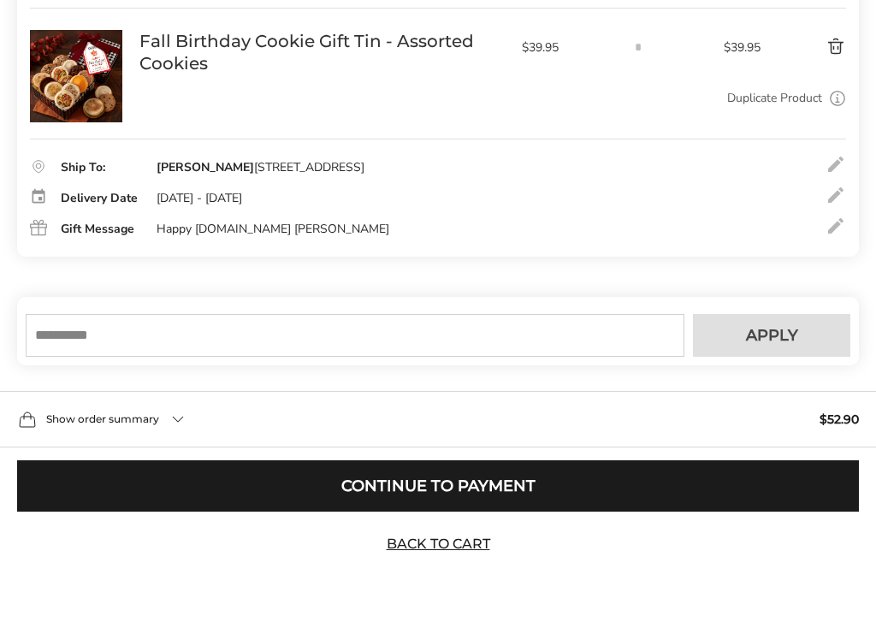
click at [514, 487] on button "Continue to Payment" at bounding box center [437, 485] width 841 height 51
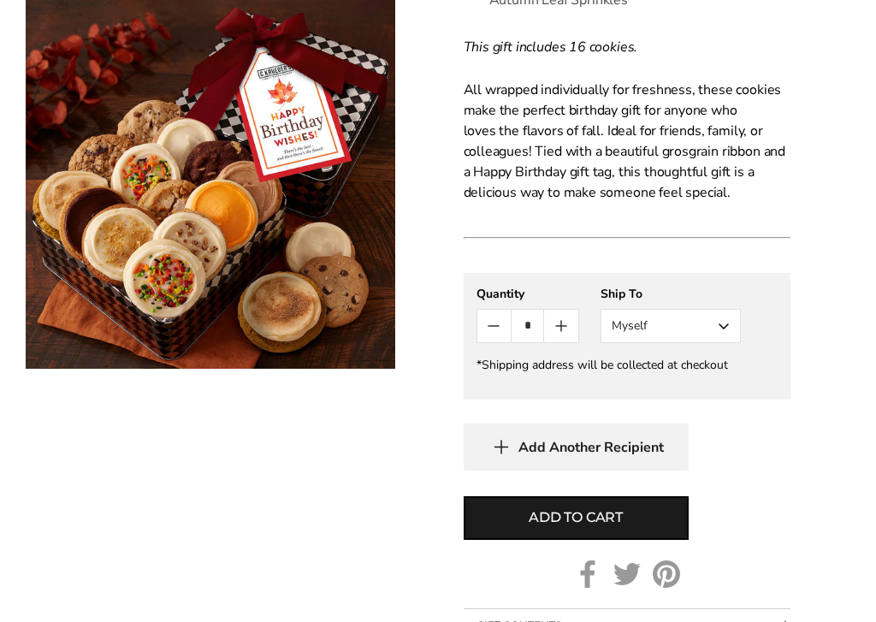
scroll to position [1022, 0]
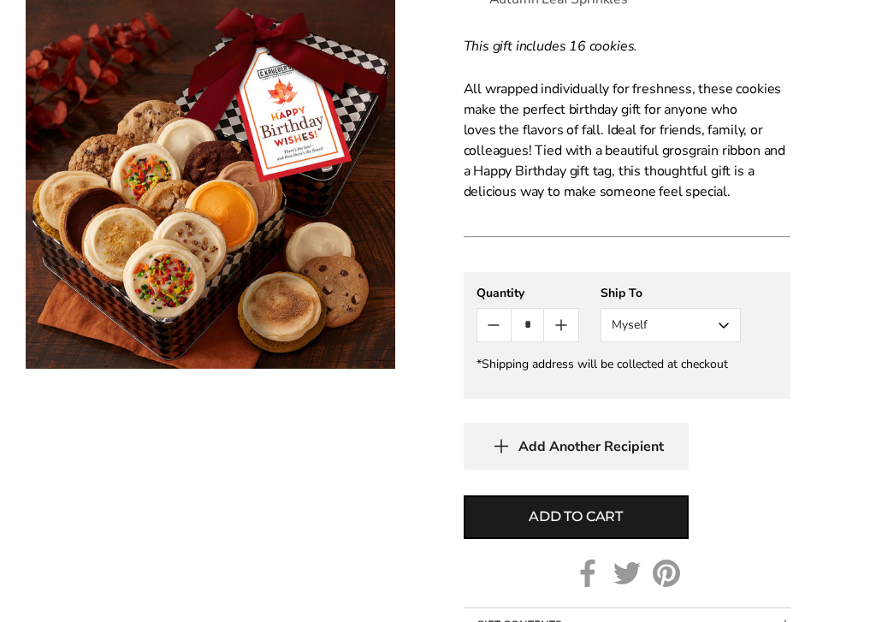
click at [718, 330] on button "Myself" at bounding box center [670, 326] width 140 height 34
click at [716, 390] on button "Other Recipient" at bounding box center [670, 388] width 139 height 31
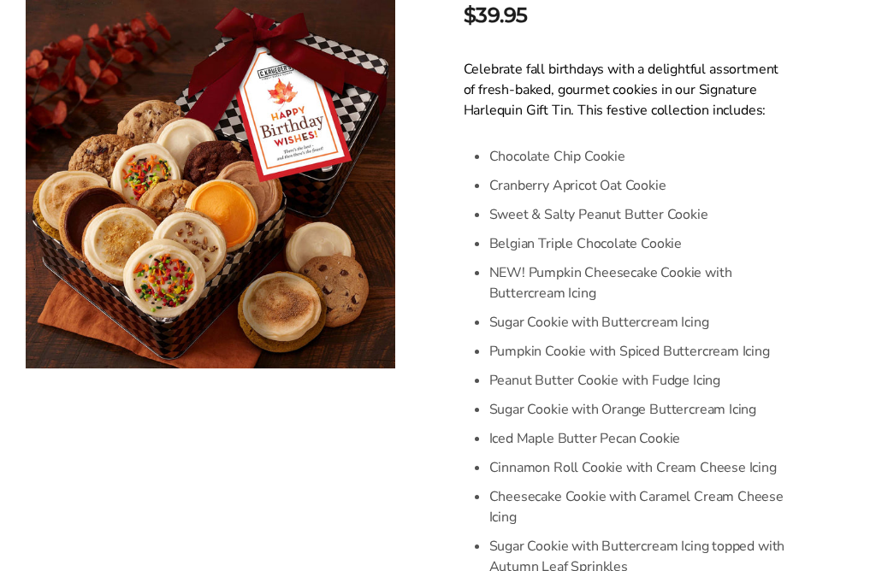
scroll to position [302, 0]
